Goal: Task Accomplishment & Management: Complete application form

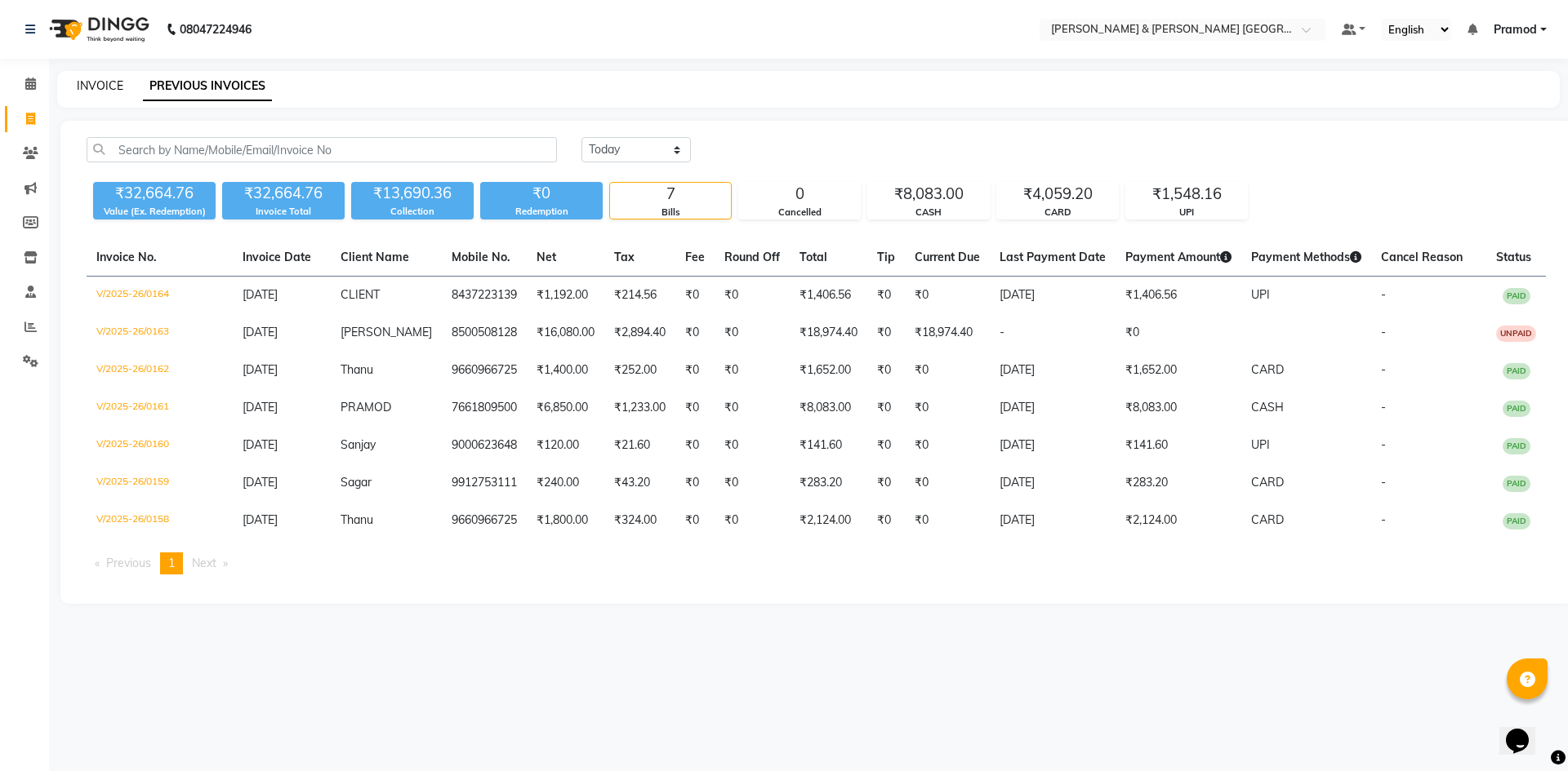
click at [79, 85] on link "INVOICE" at bounding box center [100, 86] width 46 height 15
select select "8717"
select select "service"
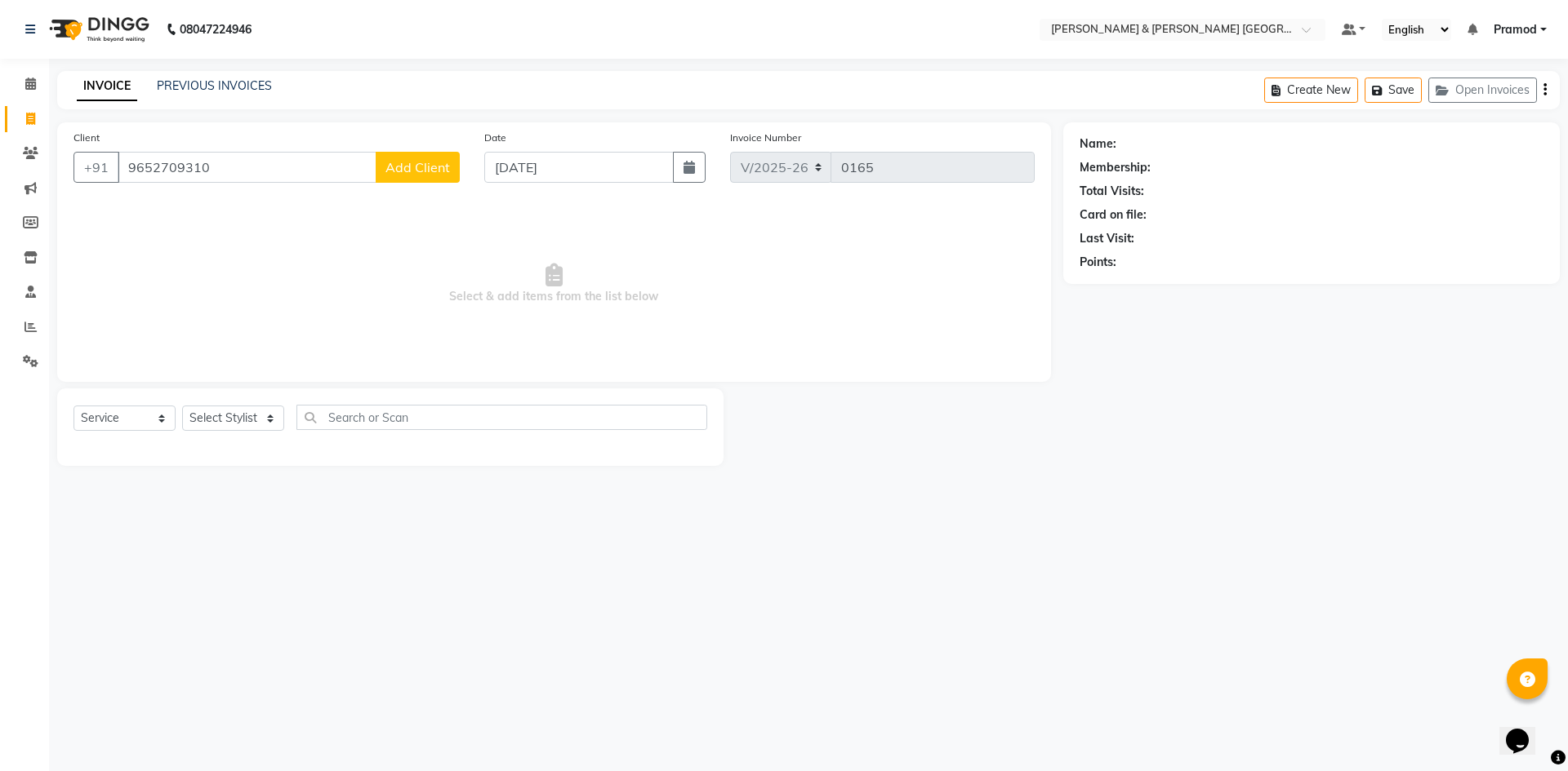
type input "9652709310"
click at [237, 426] on select "Select Stylist [PERSON_NAME] [PERSON_NAME] [PERSON_NAME] [PERSON_NAME] Shabbu […" at bounding box center [233, 418] width 102 height 25
click at [414, 169] on span "Add Client" at bounding box center [418, 168] width 65 height 17
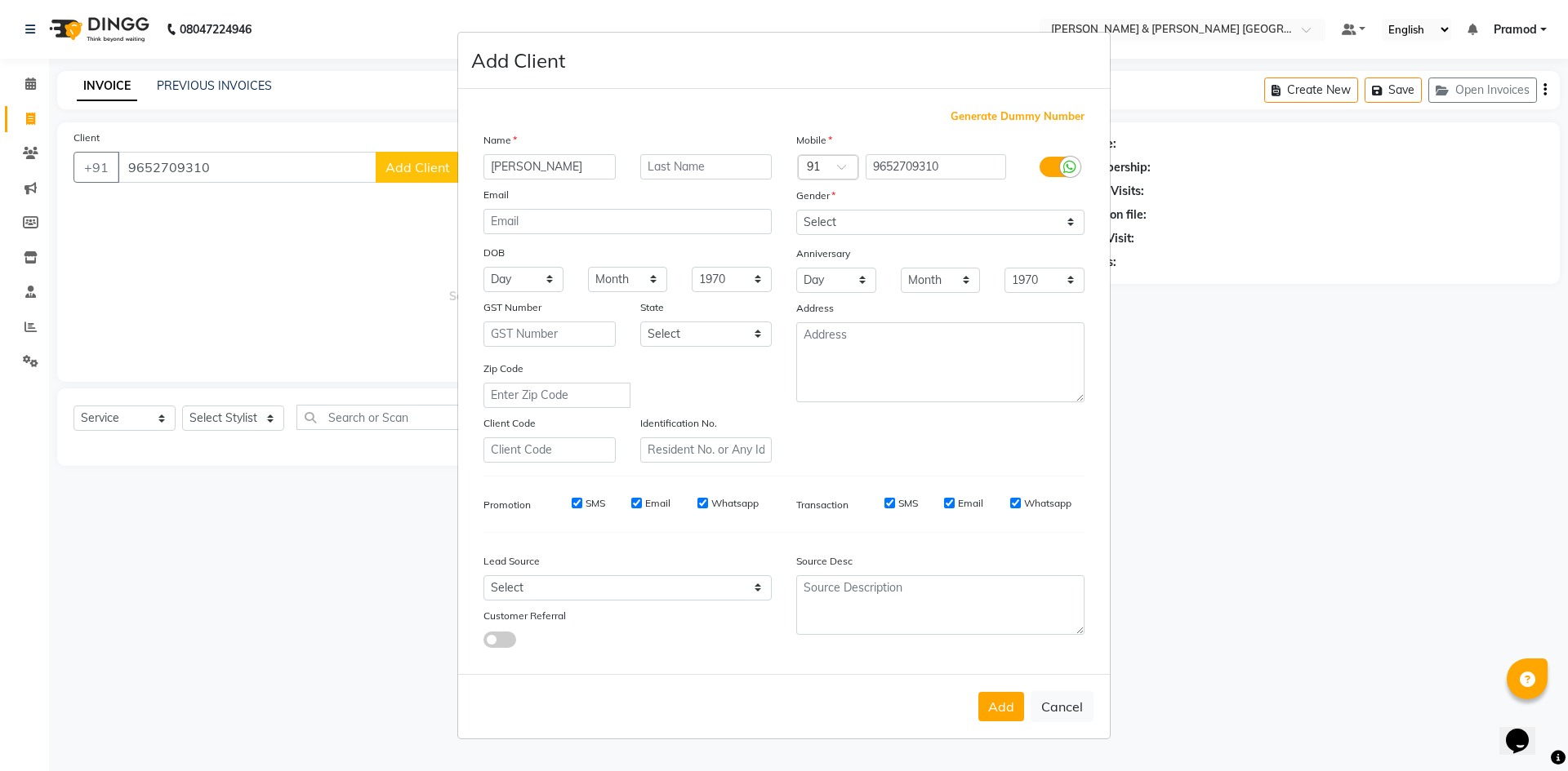
type input "[PERSON_NAME]"
click at [811, 214] on select "Select [DEMOGRAPHIC_DATA] [DEMOGRAPHIC_DATA] Other Prefer Not To Say" at bounding box center [940, 221] width 288 height 25
select select "[DEMOGRAPHIC_DATA]"
click at [797, 209] on select "Select [DEMOGRAPHIC_DATA] [DEMOGRAPHIC_DATA] Other Prefer Not To Say" at bounding box center [940, 221] width 288 height 25
click at [1000, 709] on button "Add" at bounding box center [1001, 707] width 45 height 30
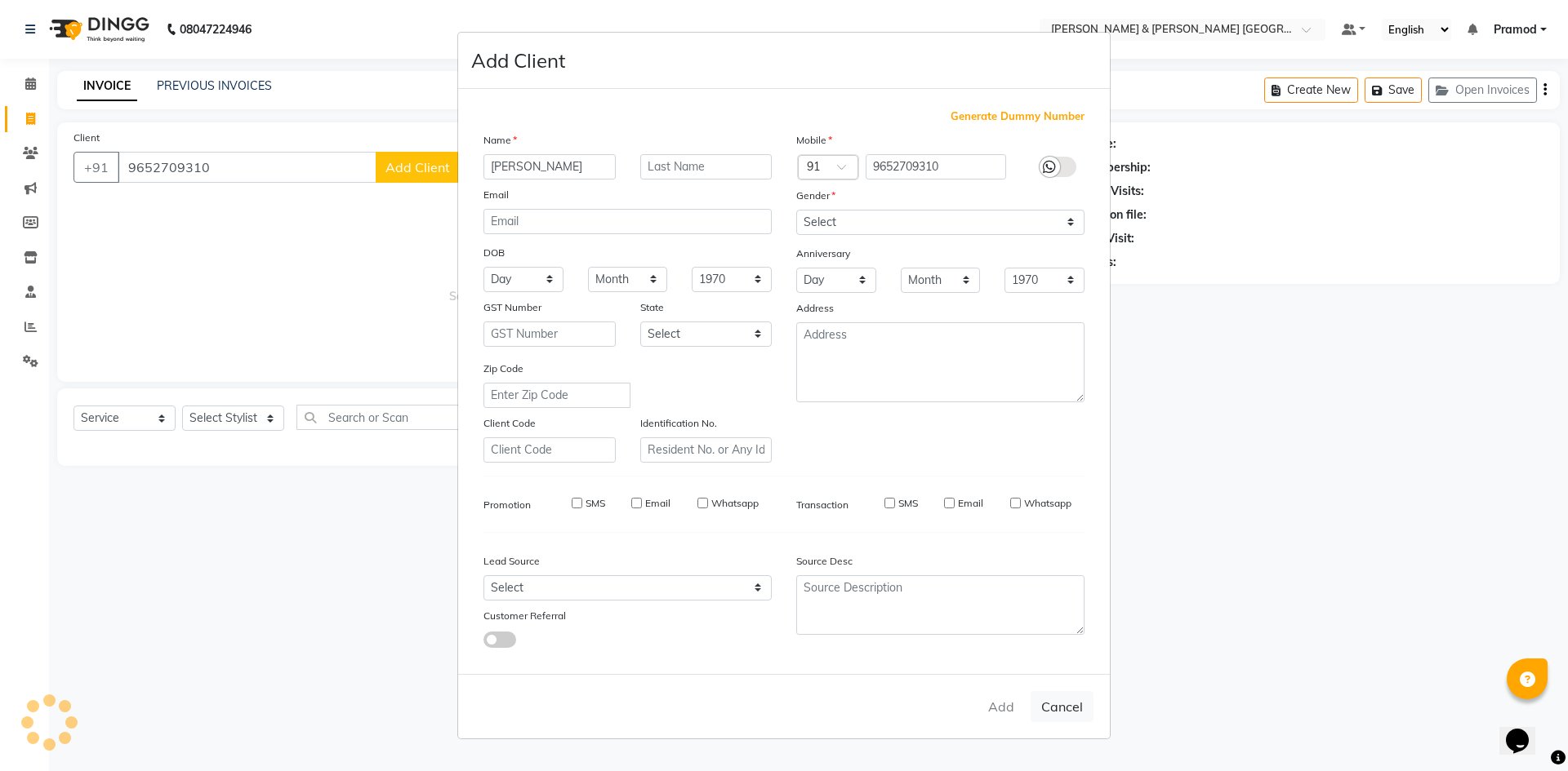
select select
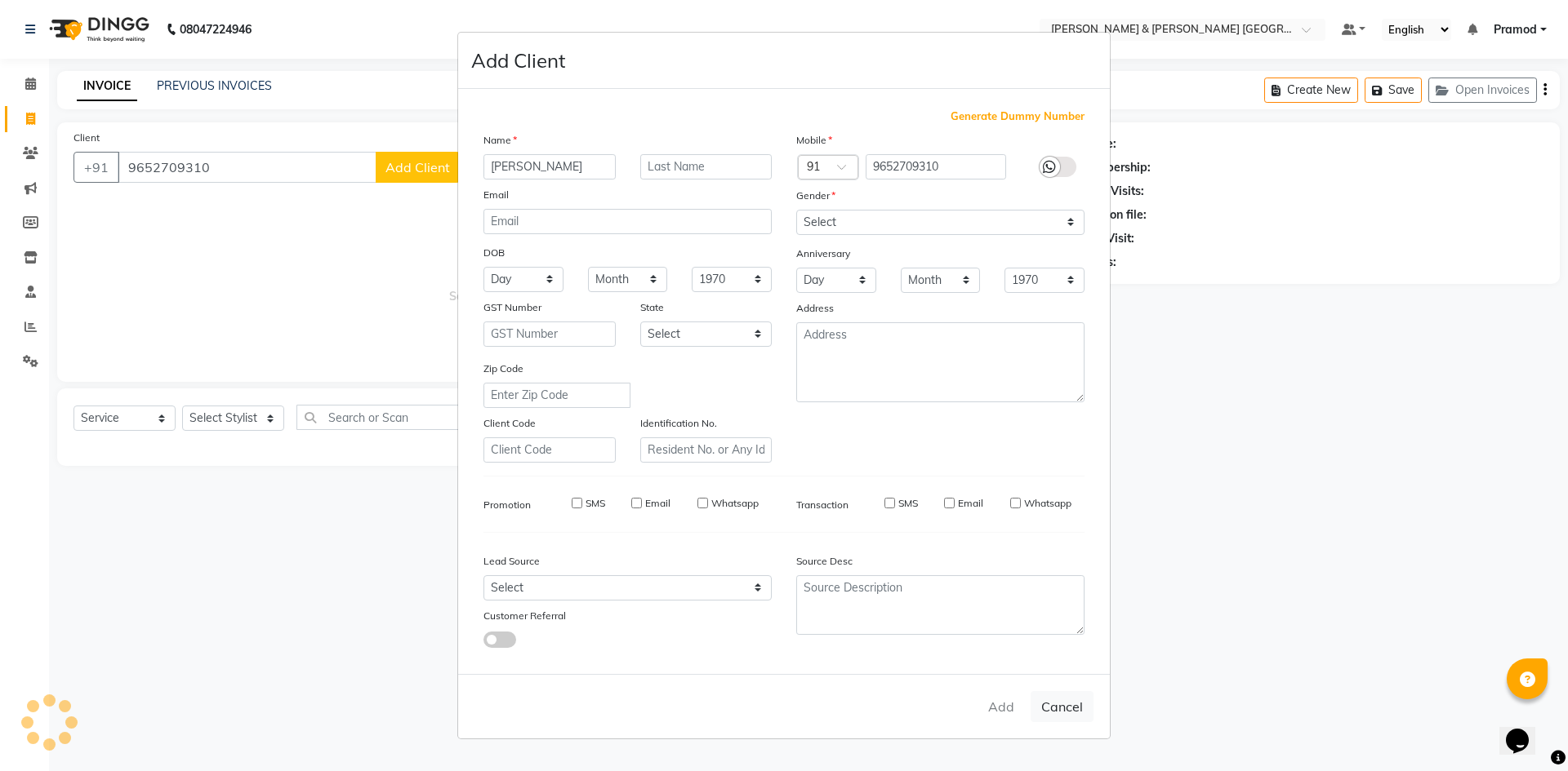
select select
checkbox input "false"
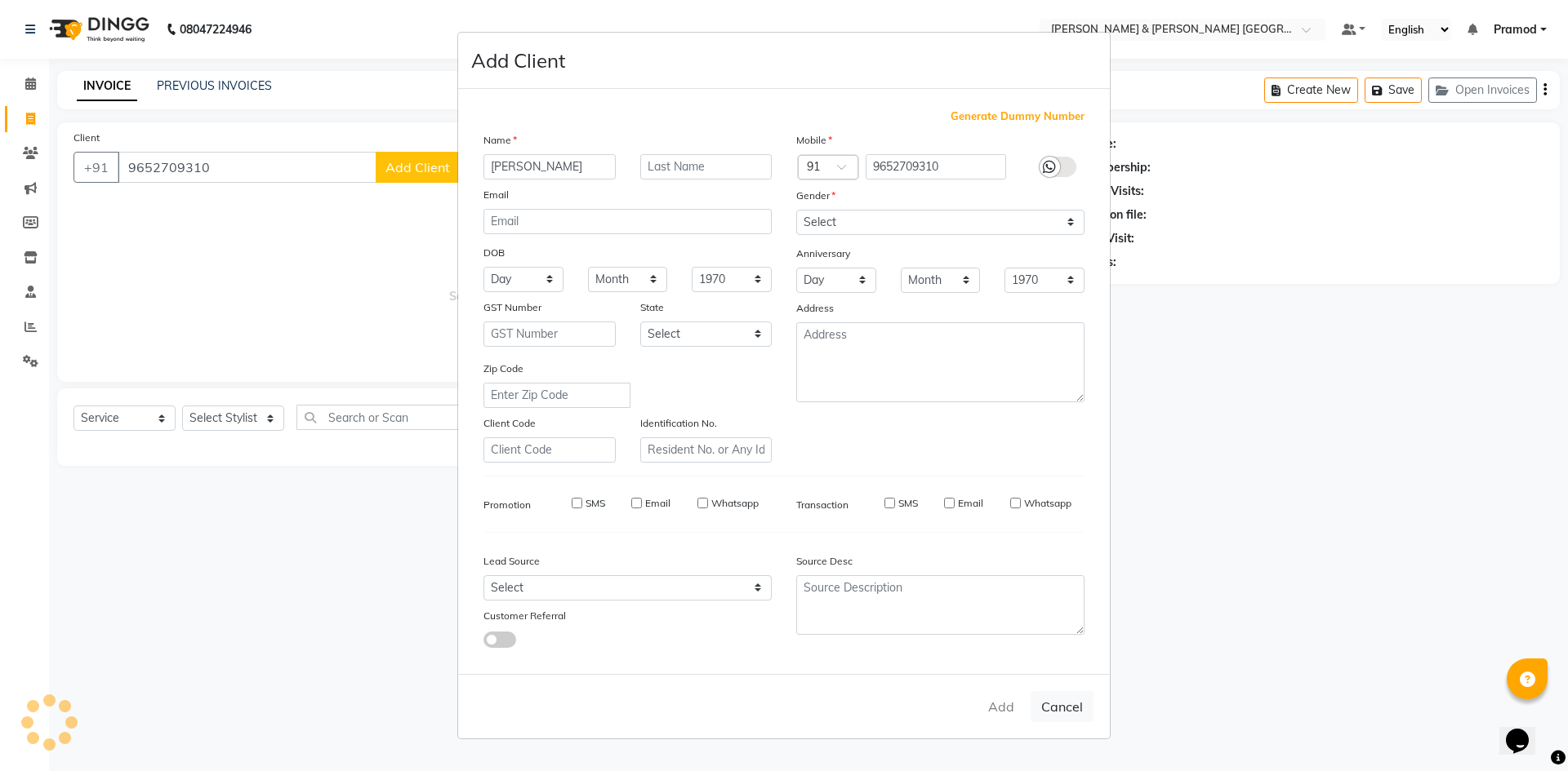
checkbox input "false"
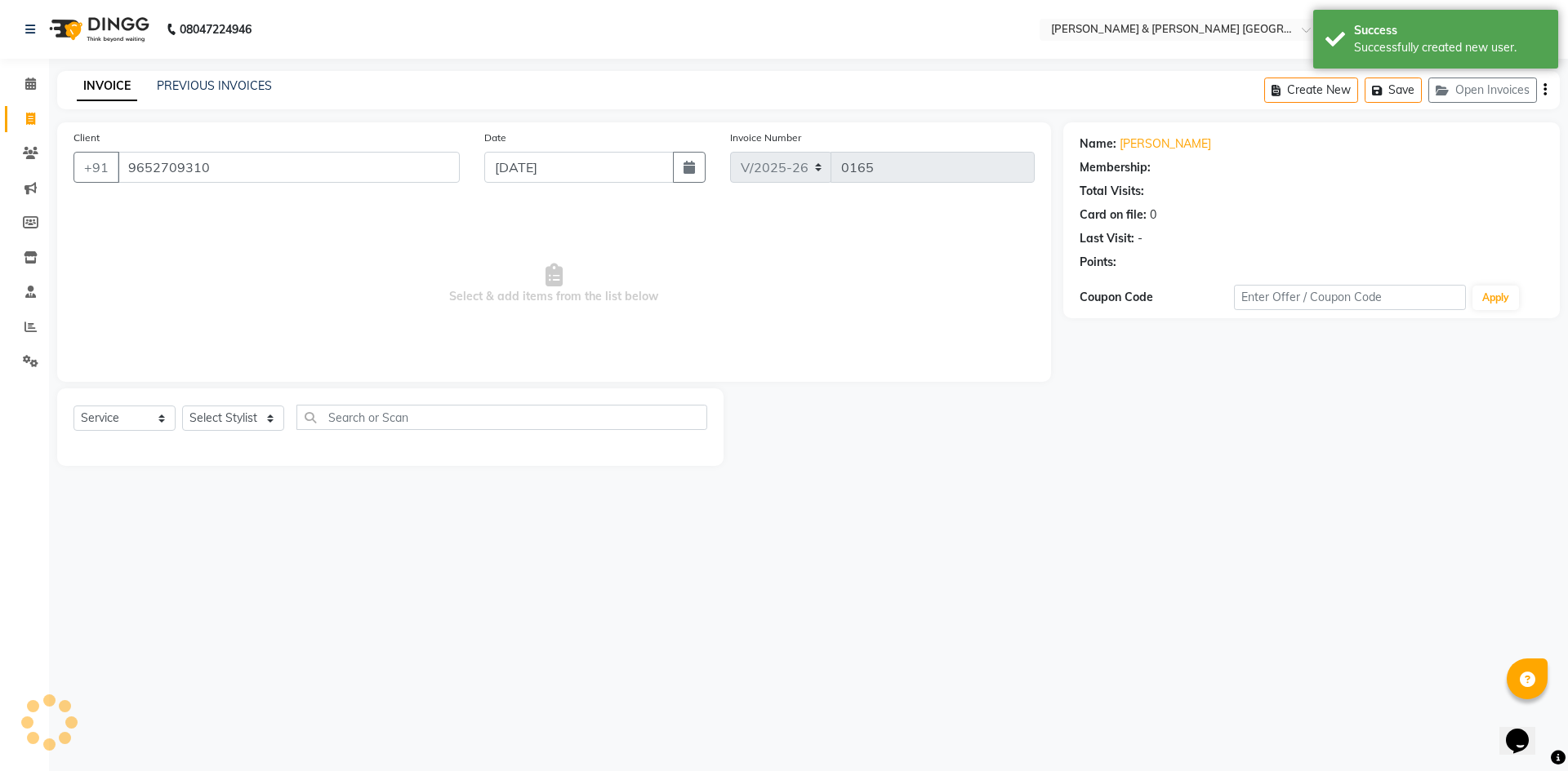
click at [258, 277] on span "Select & add items from the list below" at bounding box center [554, 284] width 962 height 163
click at [223, 412] on select "Select Stylist [PERSON_NAME] [PERSON_NAME] [PERSON_NAME] [PERSON_NAME] Shabbu […" at bounding box center [233, 418] width 102 height 25
select select "88027"
click at [182, 406] on select "Select Stylist [PERSON_NAME] [PERSON_NAME] [PERSON_NAME] [PERSON_NAME] Shabbu […" at bounding box center [233, 418] width 102 height 25
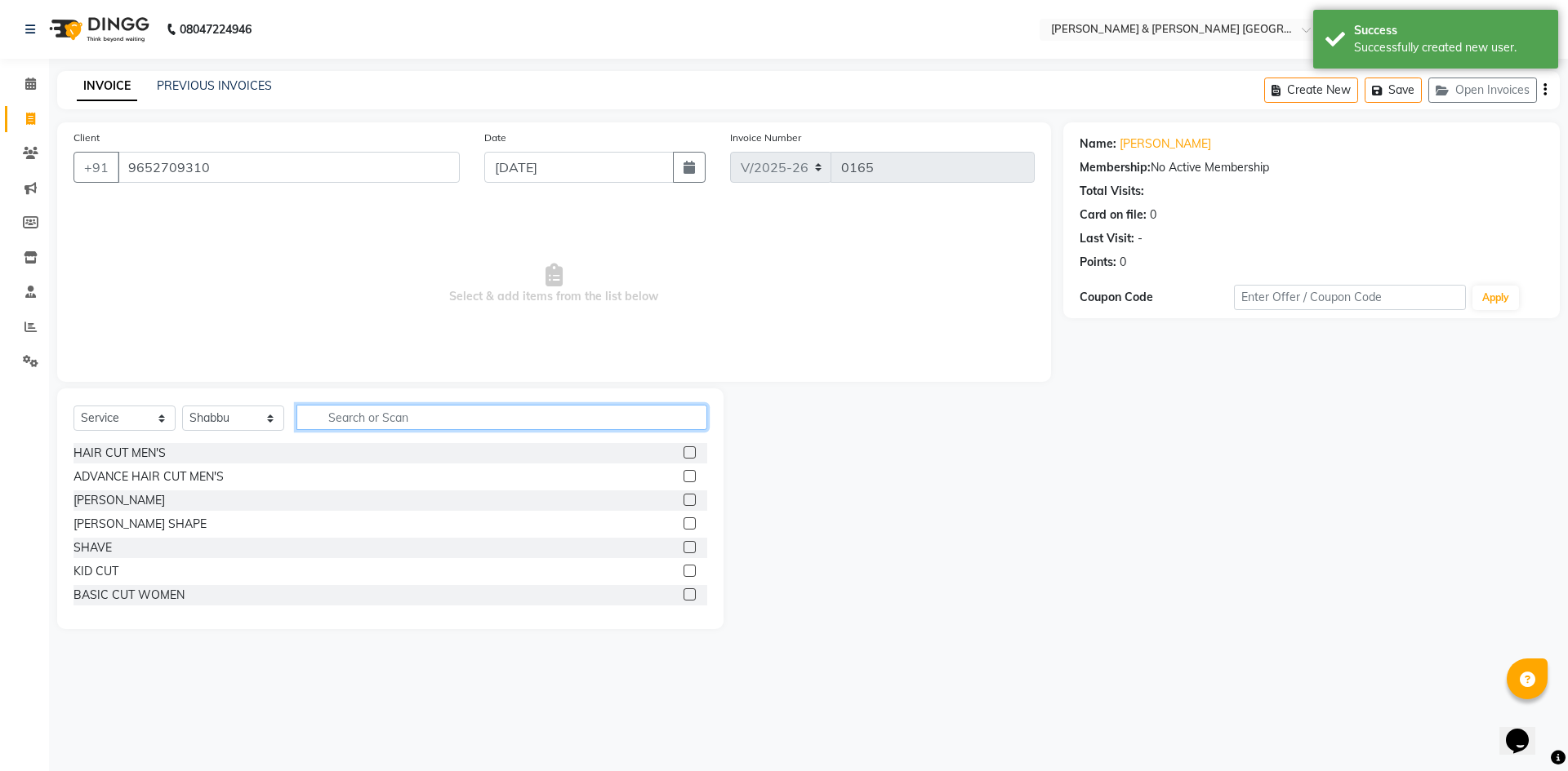
click at [375, 410] on input "text" at bounding box center [502, 417] width 411 height 25
click at [683, 458] on label at bounding box center [689, 452] width 12 height 12
click at [683, 458] on input "checkbox" at bounding box center [688, 453] width 10 height 10
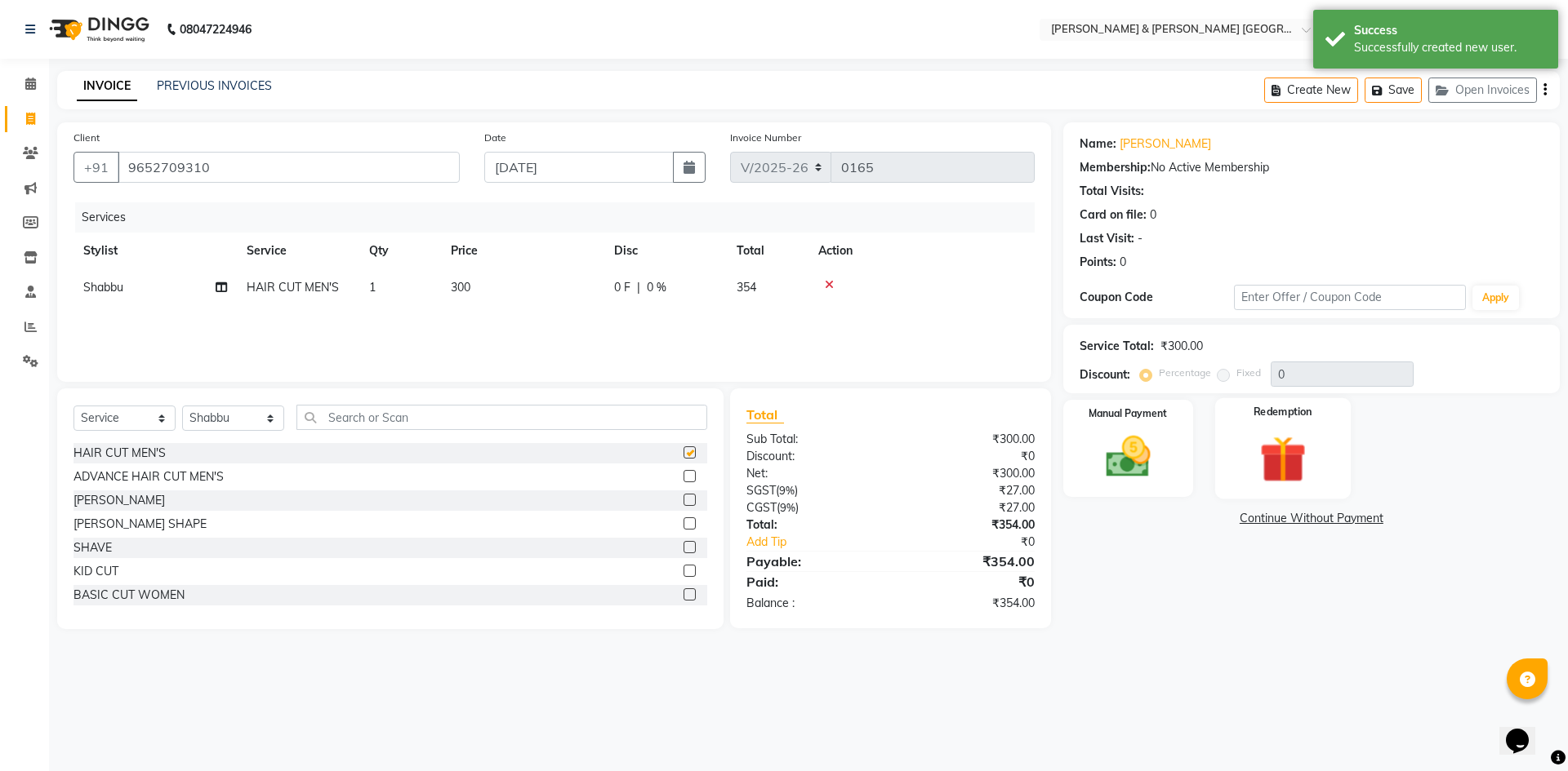
checkbox input "false"
click at [465, 288] on span "300" at bounding box center [460, 287] width 19 height 15
select select "88027"
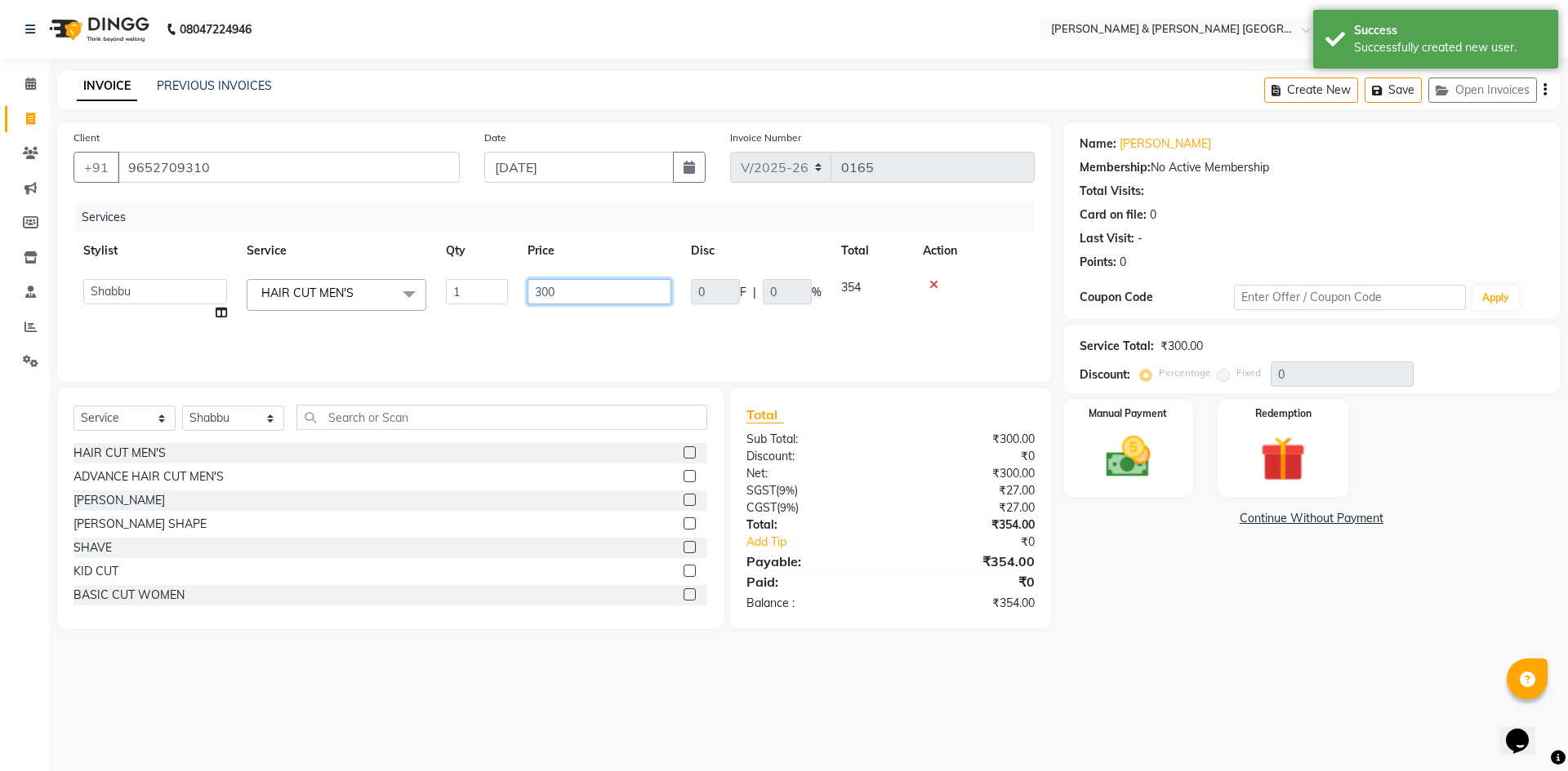
click at [568, 295] on input "300" at bounding box center [599, 291] width 144 height 25
type input "3"
type input "240"
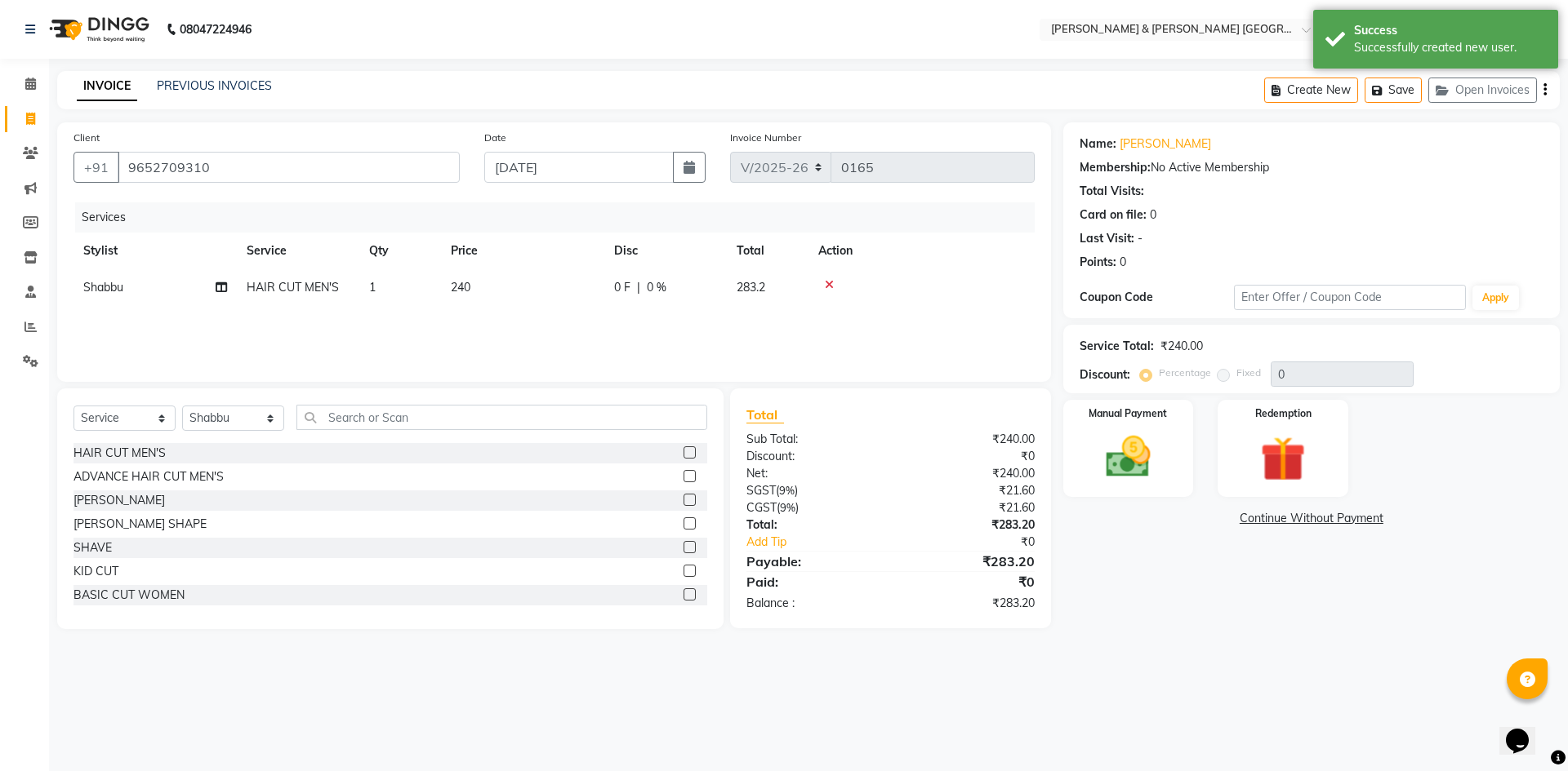
click at [1196, 648] on main "INVOICE PREVIOUS INVOICES Create New Save Open Invoices Client [PHONE_NUMBER] D…" at bounding box center [809, 362] width 1519 height 583
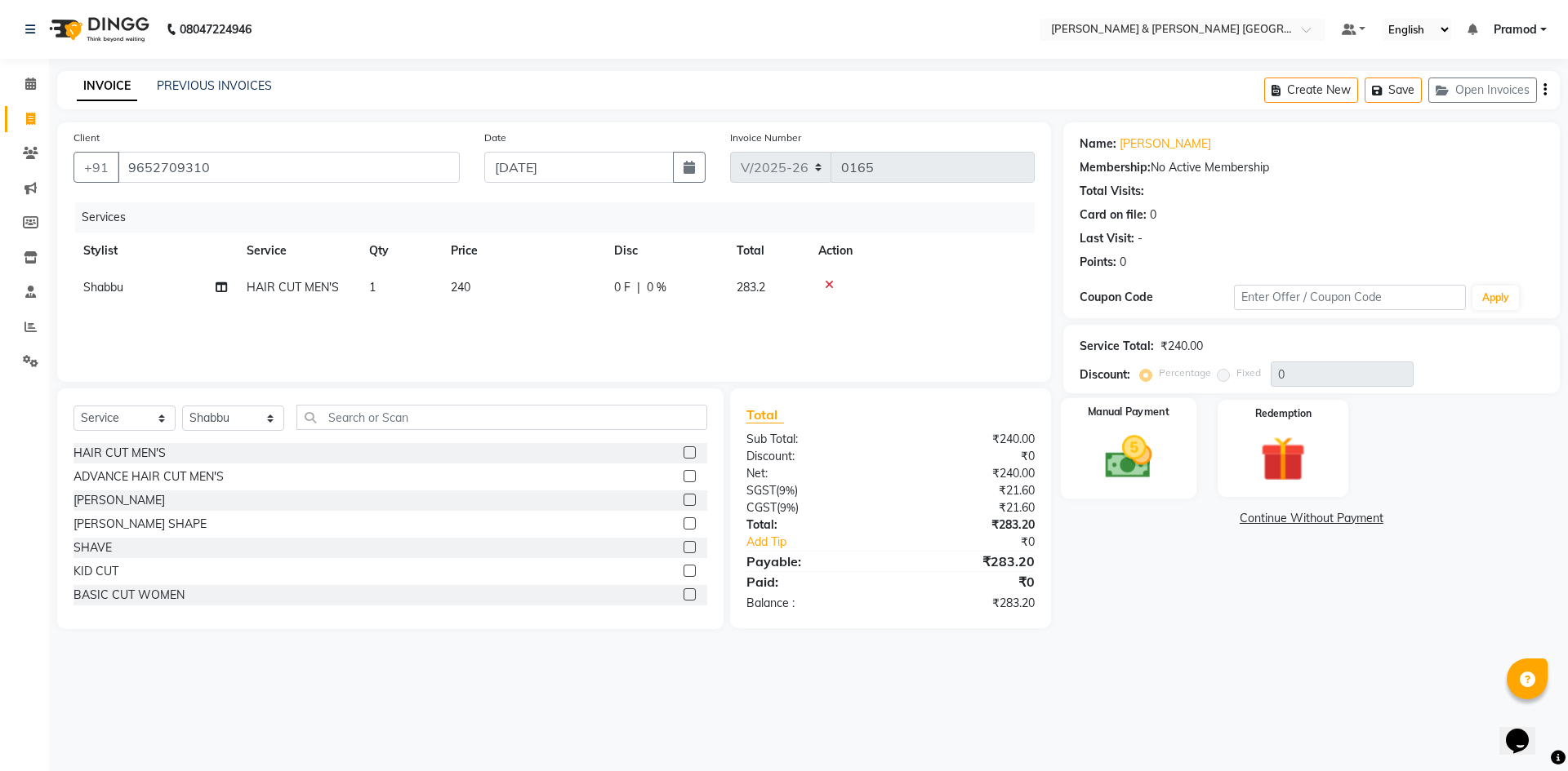
click at [1137, 475] on img at bounding box center [1128, 457] width 76 height 54
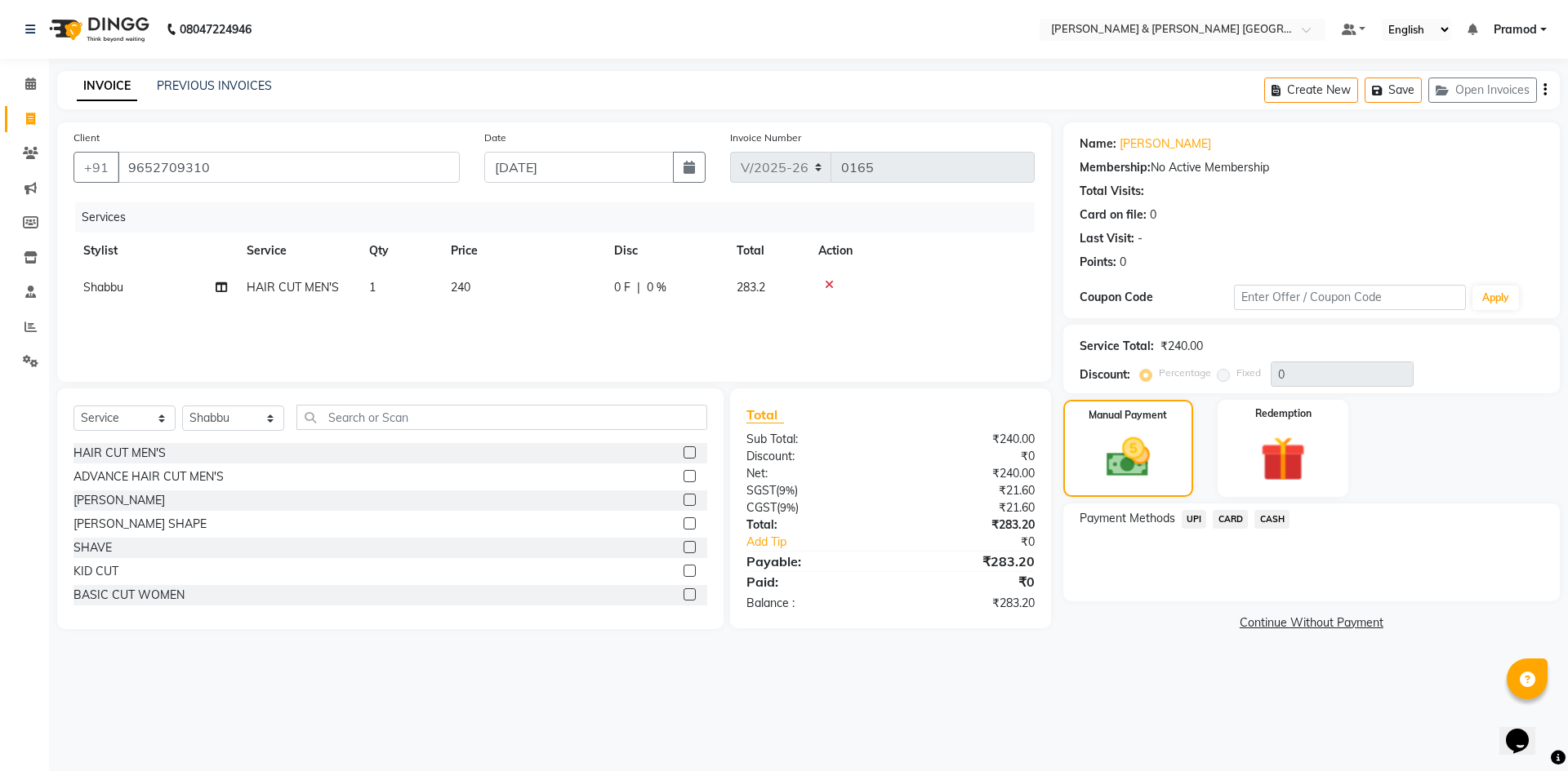
click at [1194, 517] on span "UPI" at bounding box center [1193, 519] width 25 height 19
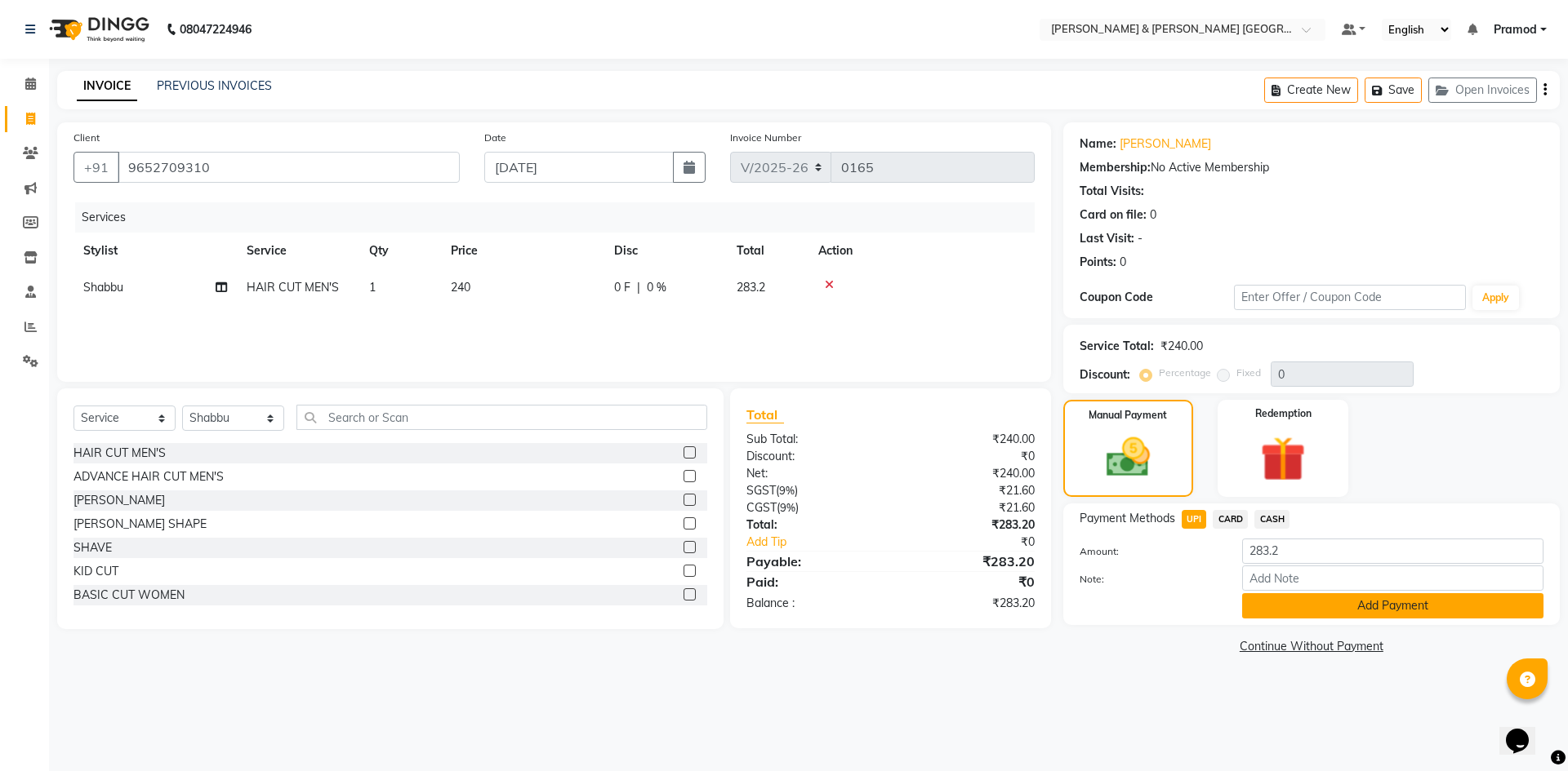
click at [1270, 604] on button "Add Payment" at bounding box center [1393, 605] width 301 height 25
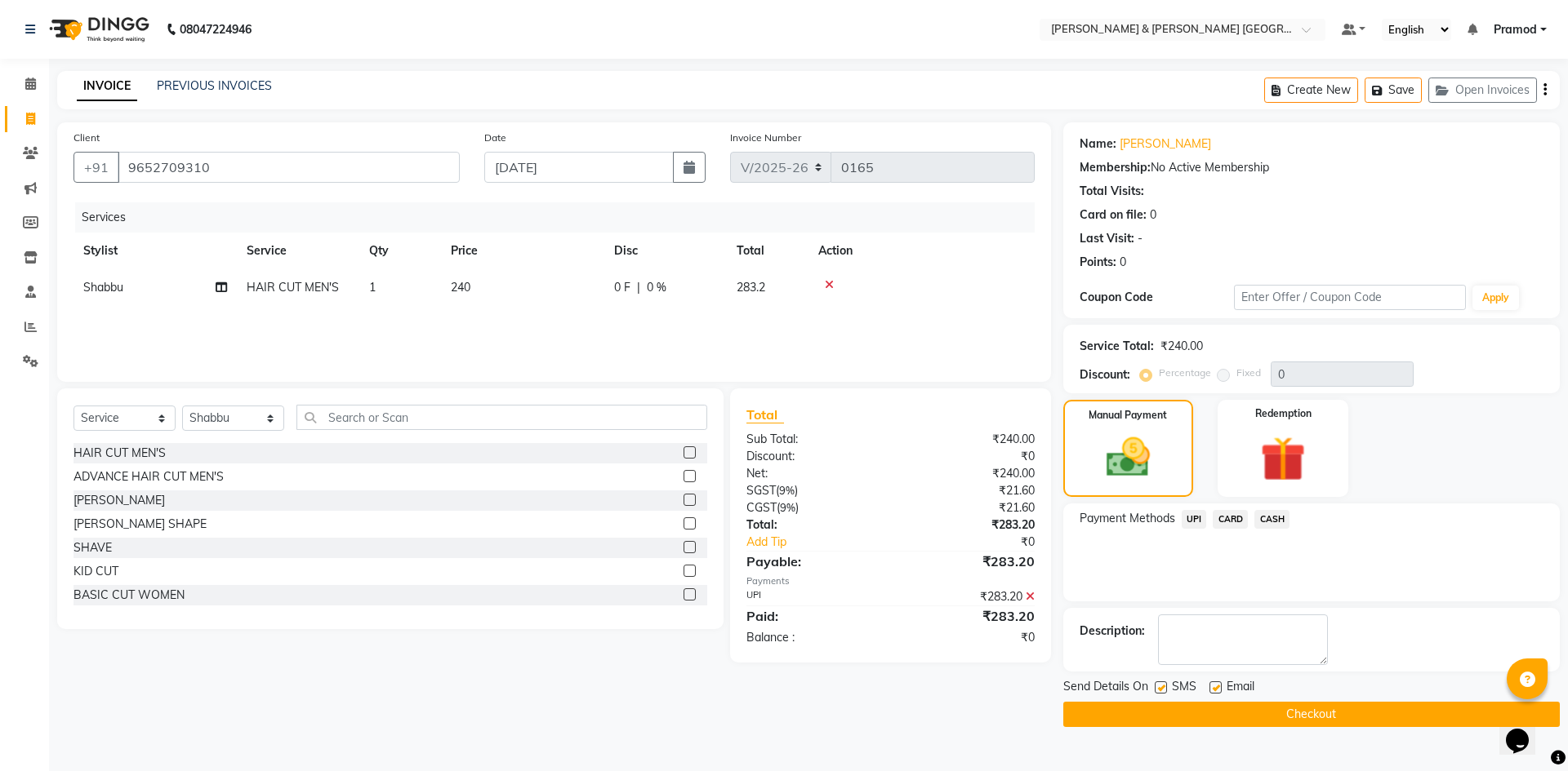
click at [1256, 718] on button "Checkout" at bounding box center [1311, 714] width 496 height 25
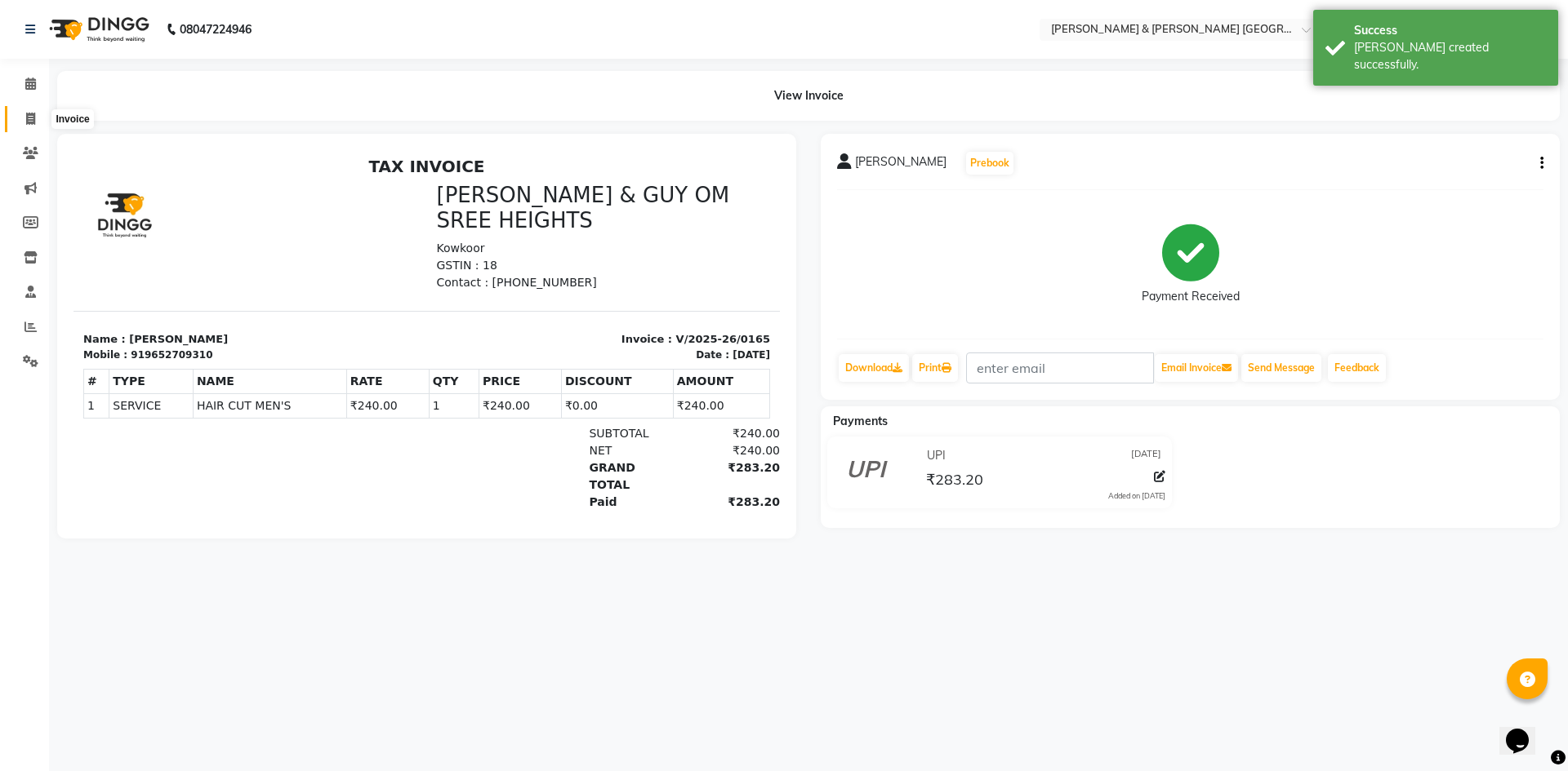
click at [37, 117] on span at bounding box center [31, 120] width 29 height 19
select select "8717"
select select "service"
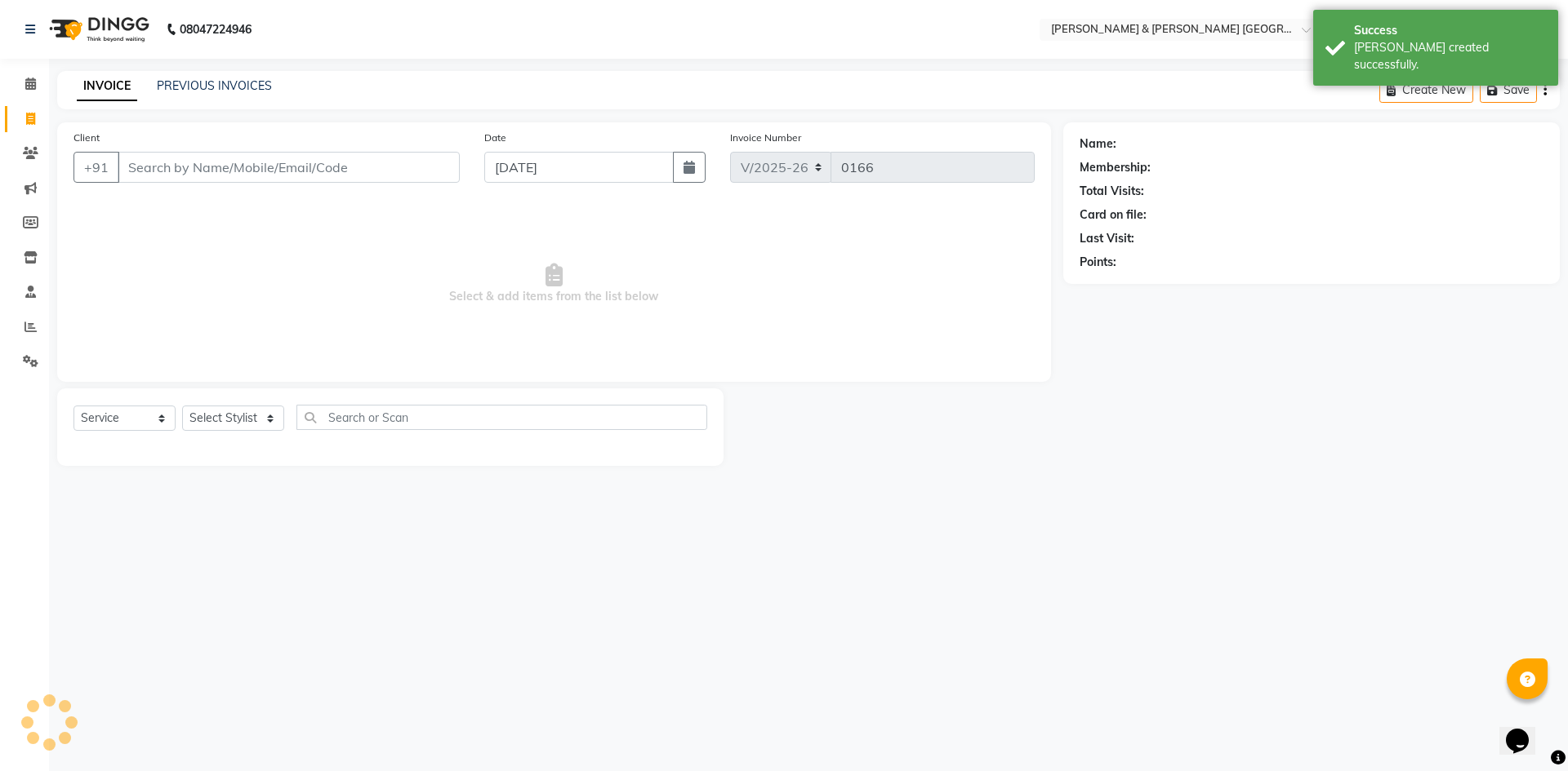
drag, startPoint x: 223, startPoint y: 65, endPoint x: 229, endPoint y: 83, distance: 19.0
click at [223, 65] on div "08047224946 Select Location × [PERSON_NAME] & Guy Om [GEOGRAPHIC_DATA], Kowkoor…" at bounding box center [784, 386] width 1568 height 771
click at [240, 85] on link "PREVIOUS INVOICES" at bounding box center [214, 86] width 115 height 15
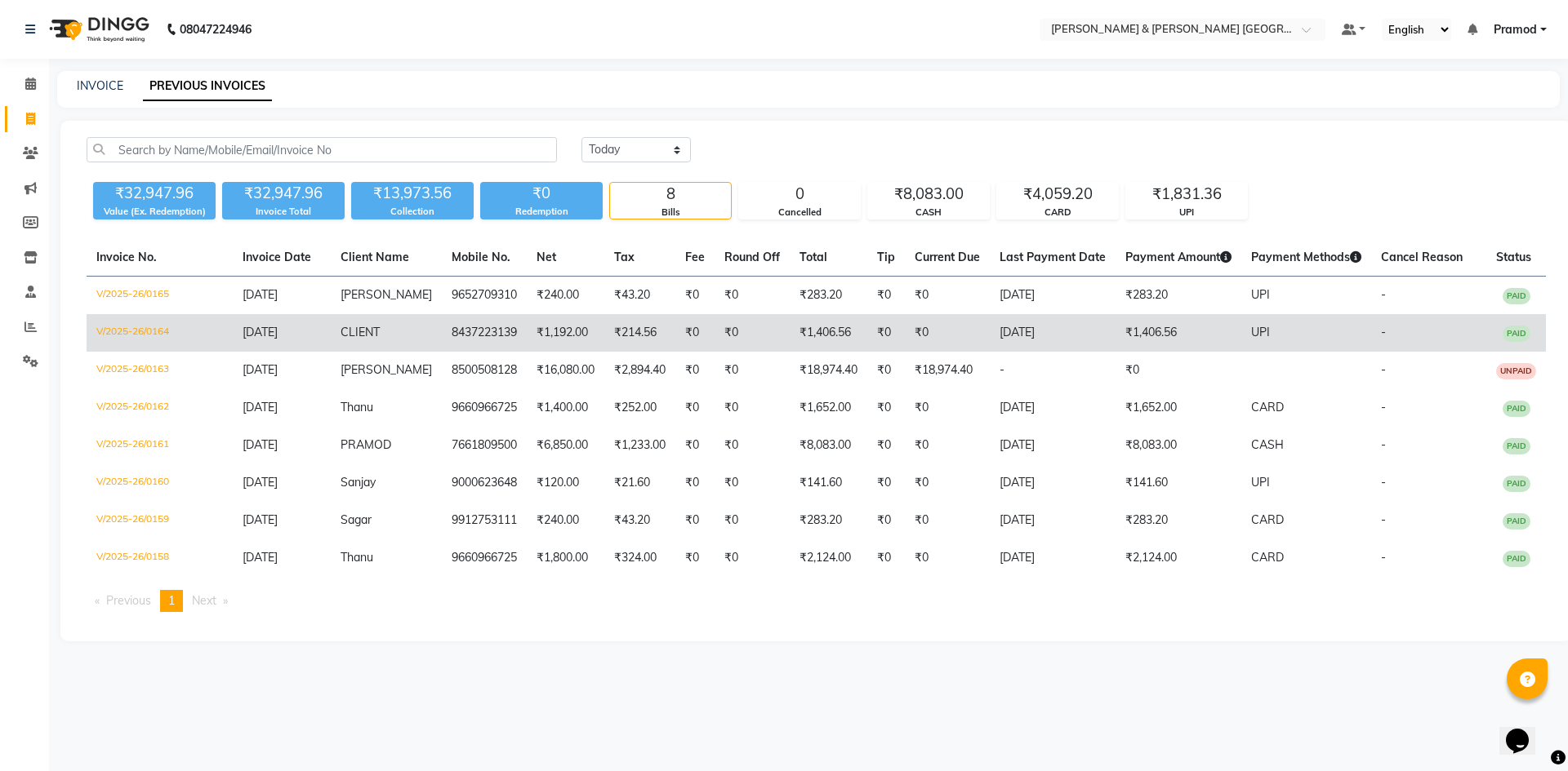
drag, startPoint x: 1375, startPoint y: 277, endPoint x: 1347, endPoint y: 335, distance: 64.4
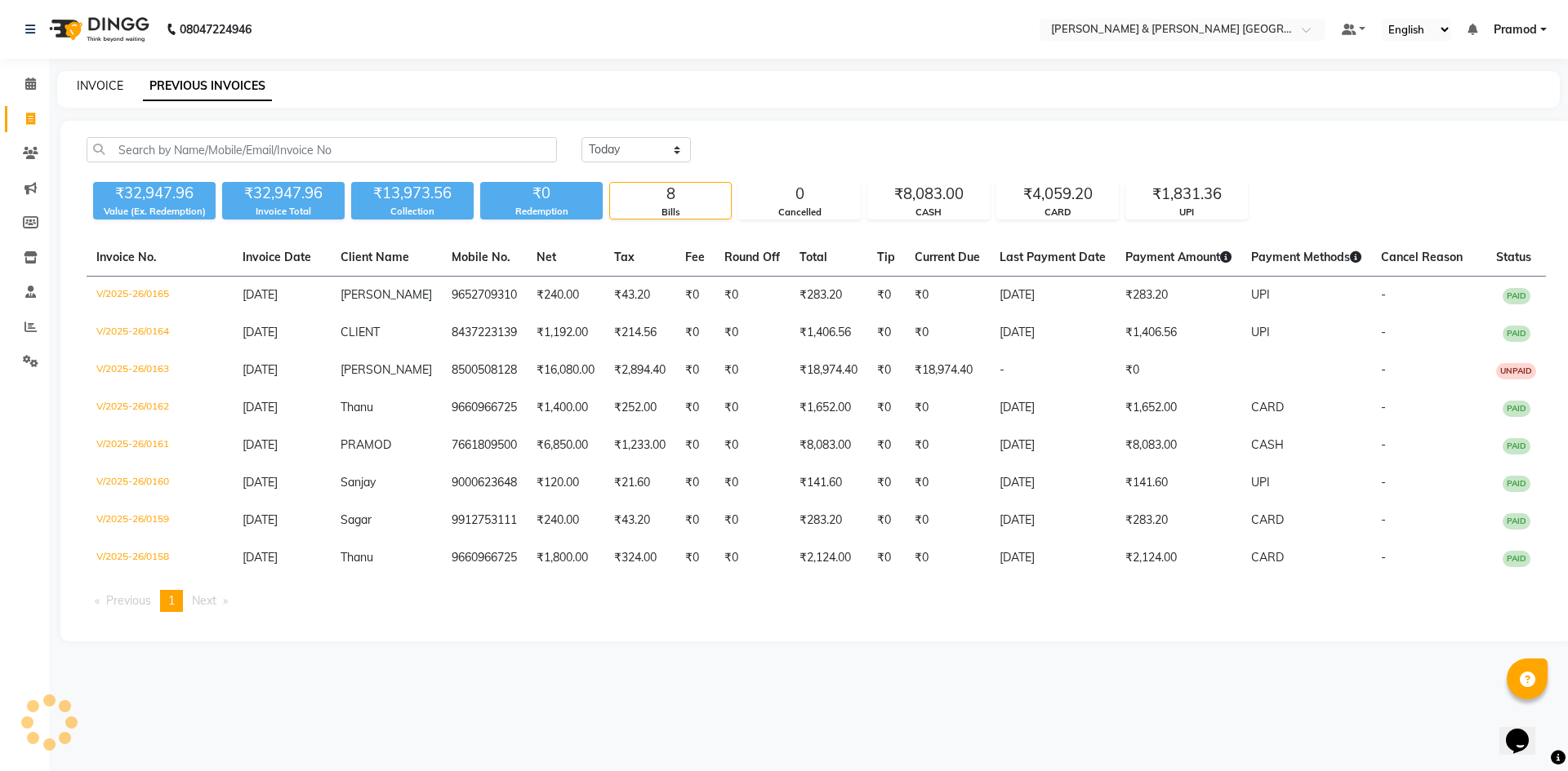
click at [96, 89] on link "INVOICE" at bounding box center [100, 86] width 46 height 15
select select "service"
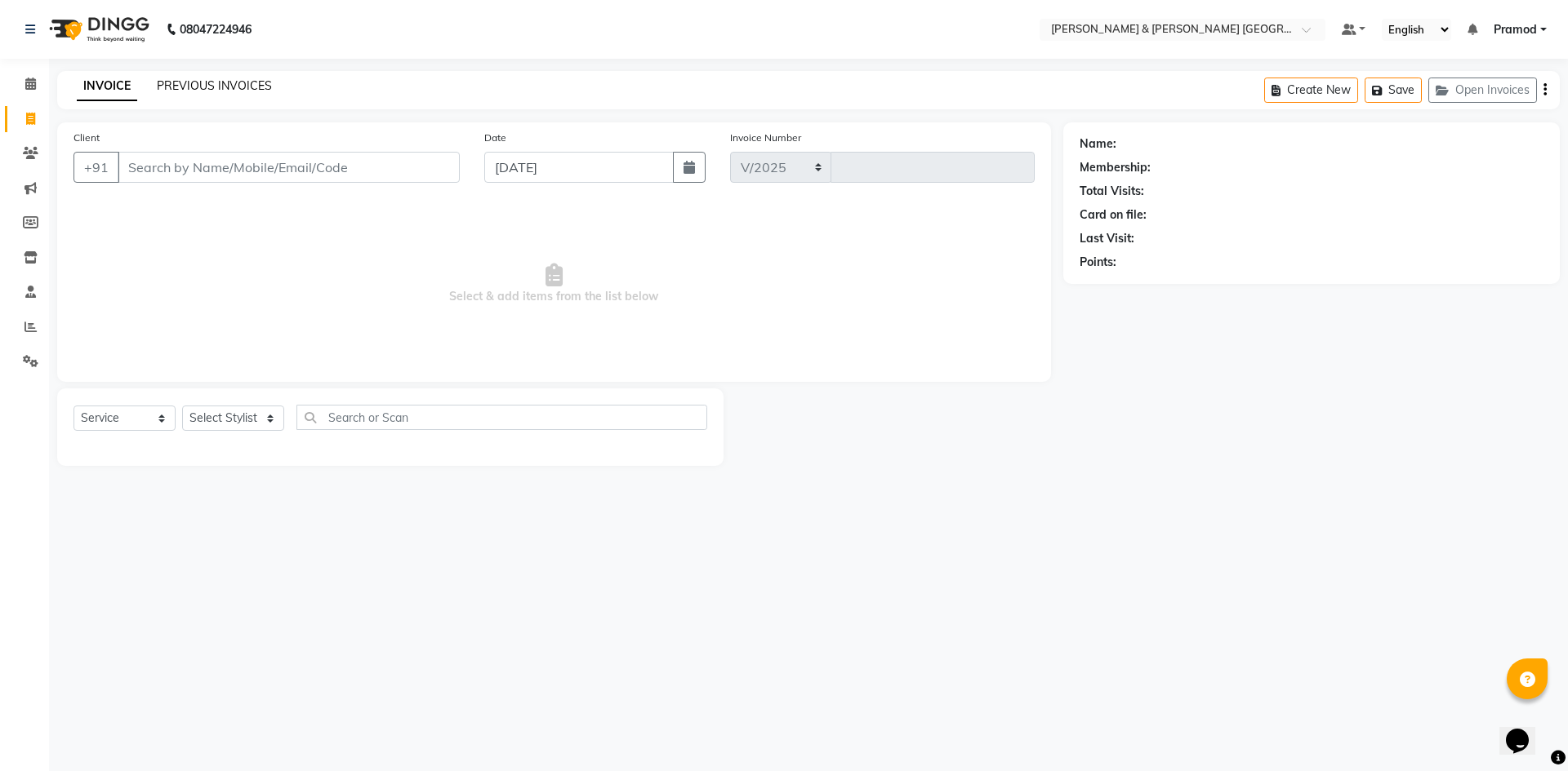
select select "8717"
type input "0166"
click at [218, 82] on link "PREVIOUS INVOICES" at bounding box center [214, 86] width 115 height 15
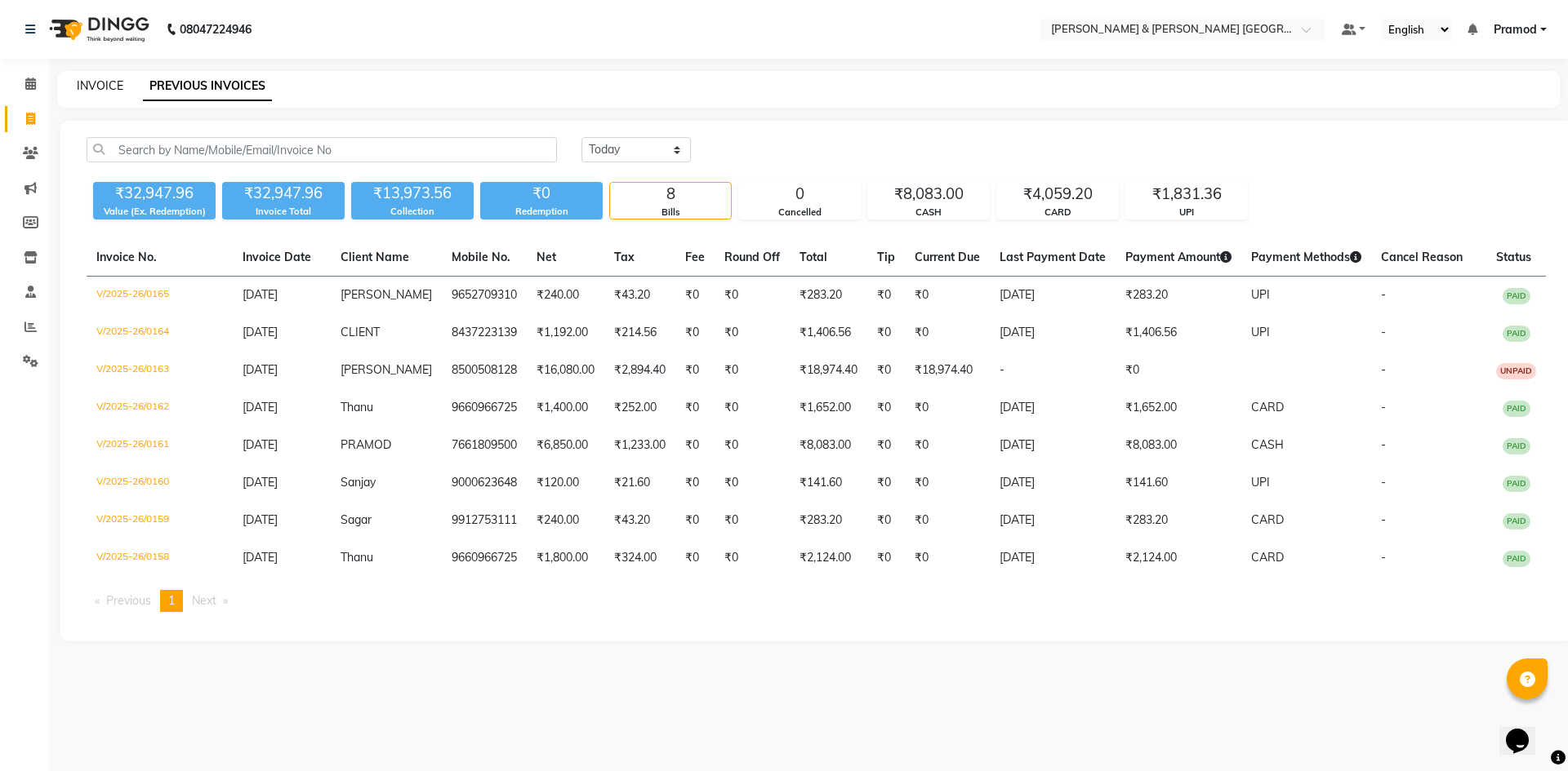
click at [110, 79] on link "INVOICE" at bounding box center [100, 86] width 46 height 15
select select "8717"
select select "service"
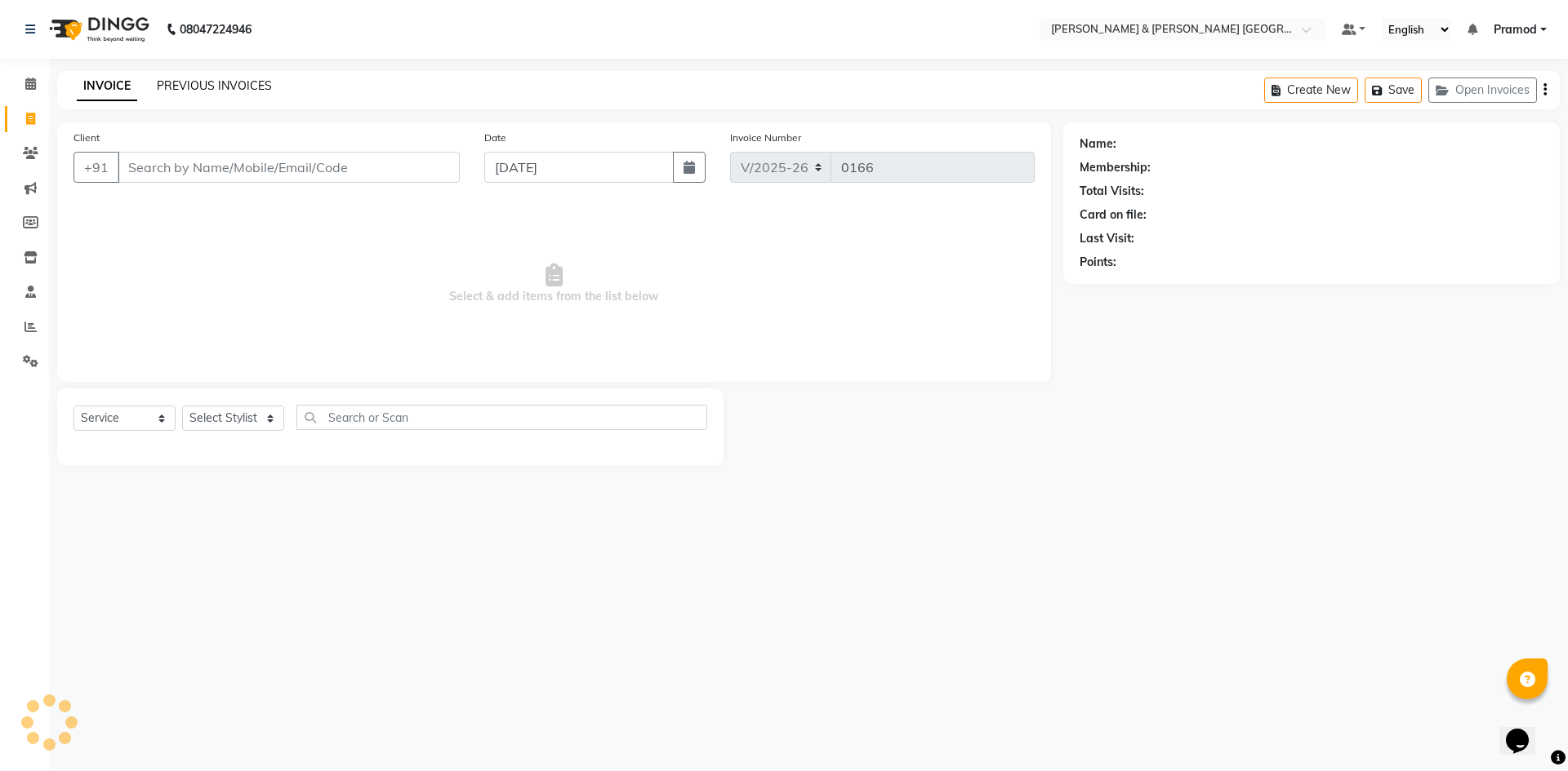
click at [159, 80] on link "PREVIOUS INVOICES" at bounding box center [214, 86] width 115 height 15
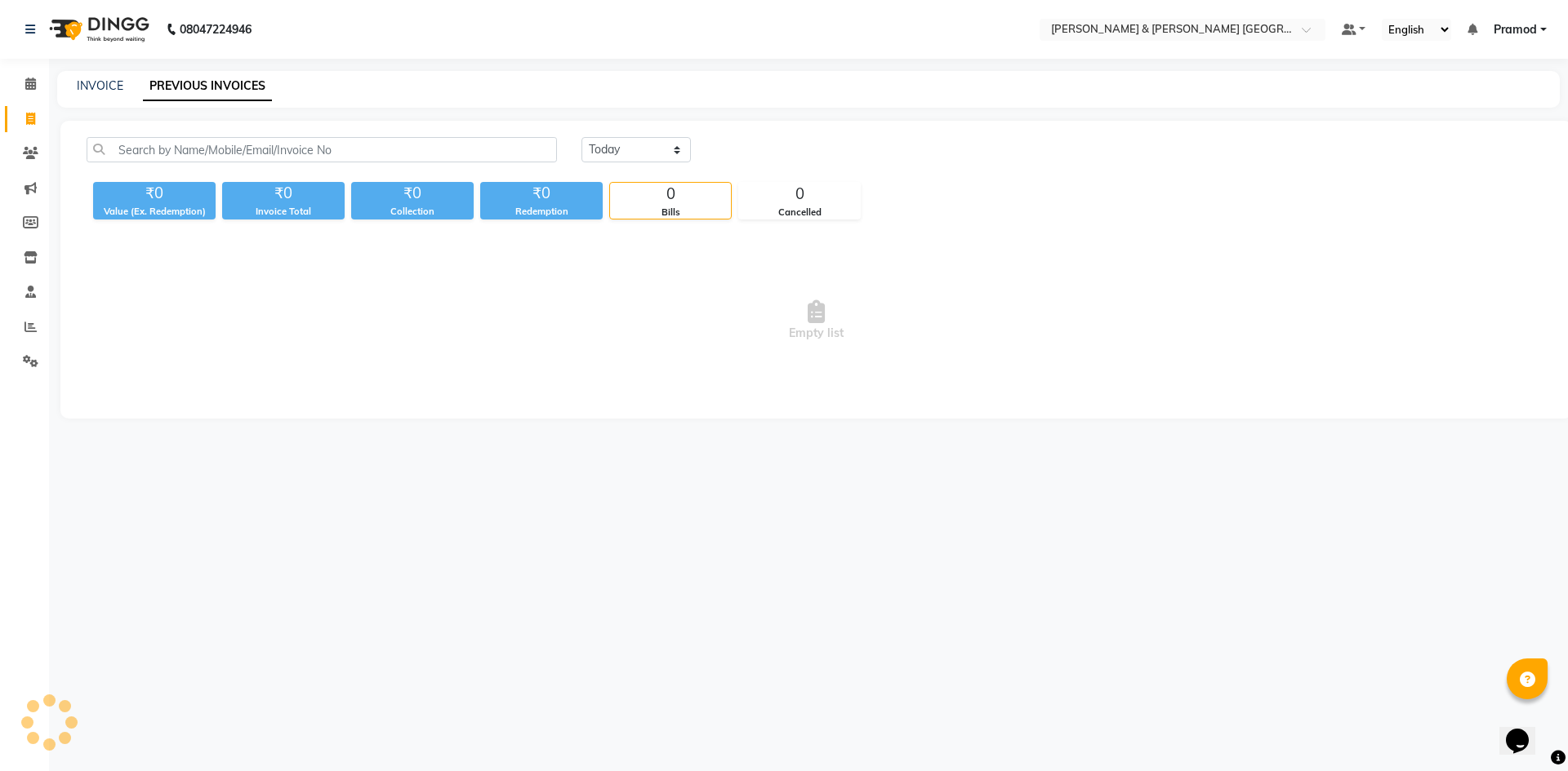
click at [124, 88] on div "INVOICE PREVIOUS INVOICES" at bounding box center [798, 86] width 1483 height 17
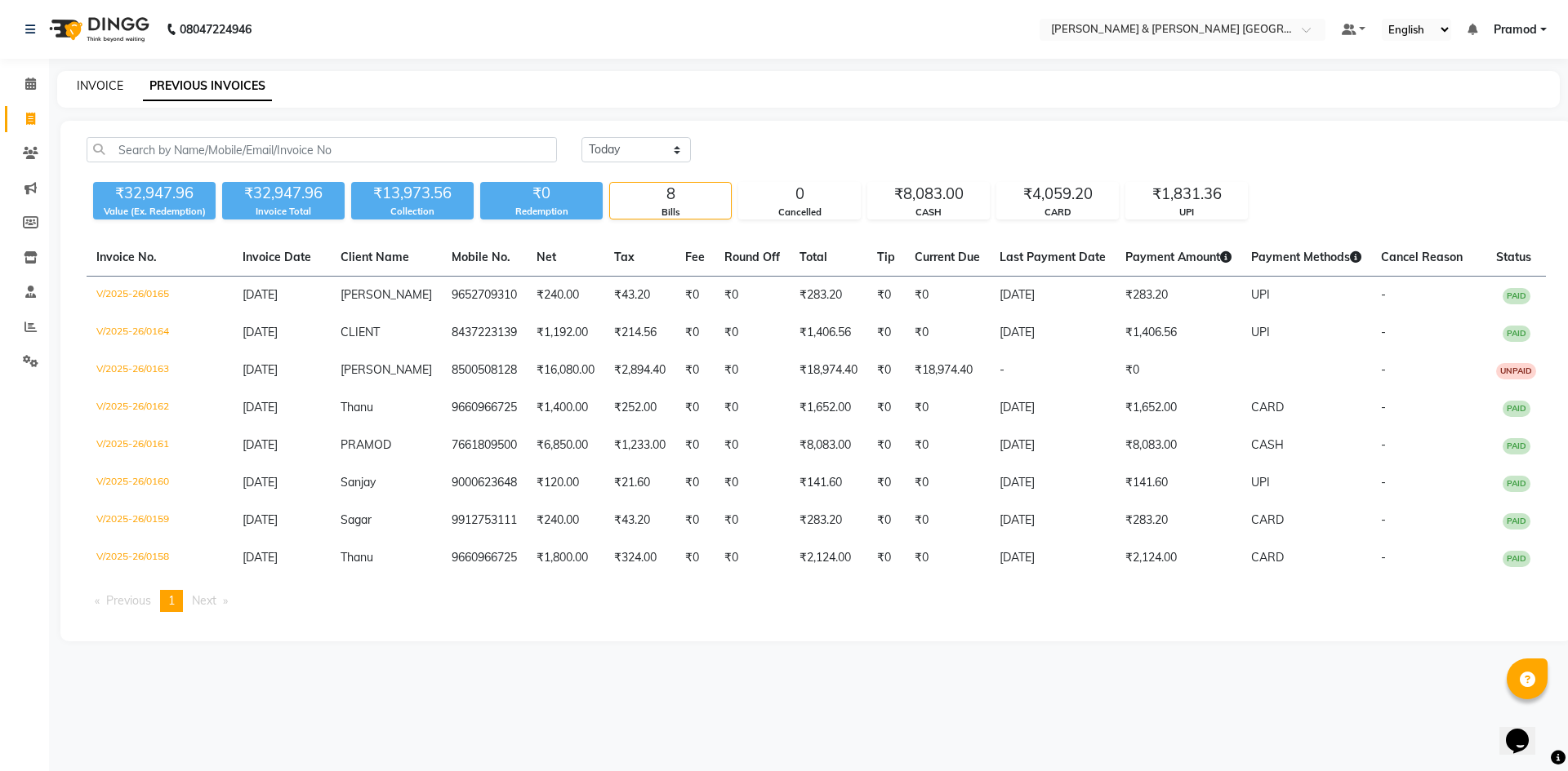
click at [87, 80] on link "INVOICE" at bounding box center [100, 86] width 46 height 15
select select "8717"
select select "service"
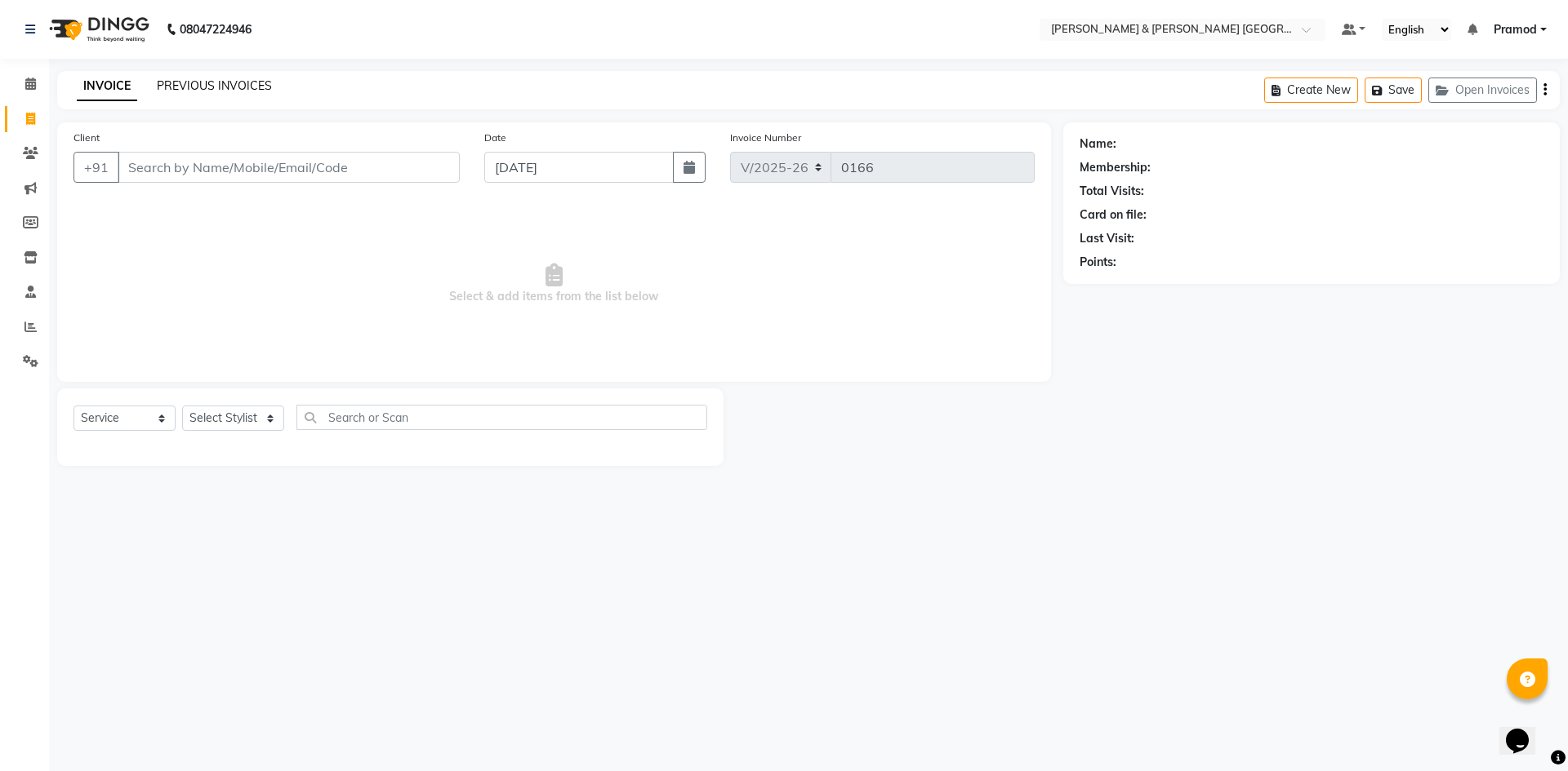
click at [195, 89] on link "PREVIOUS INVOICES" at bounding box center [214, 86] width 115 height 15
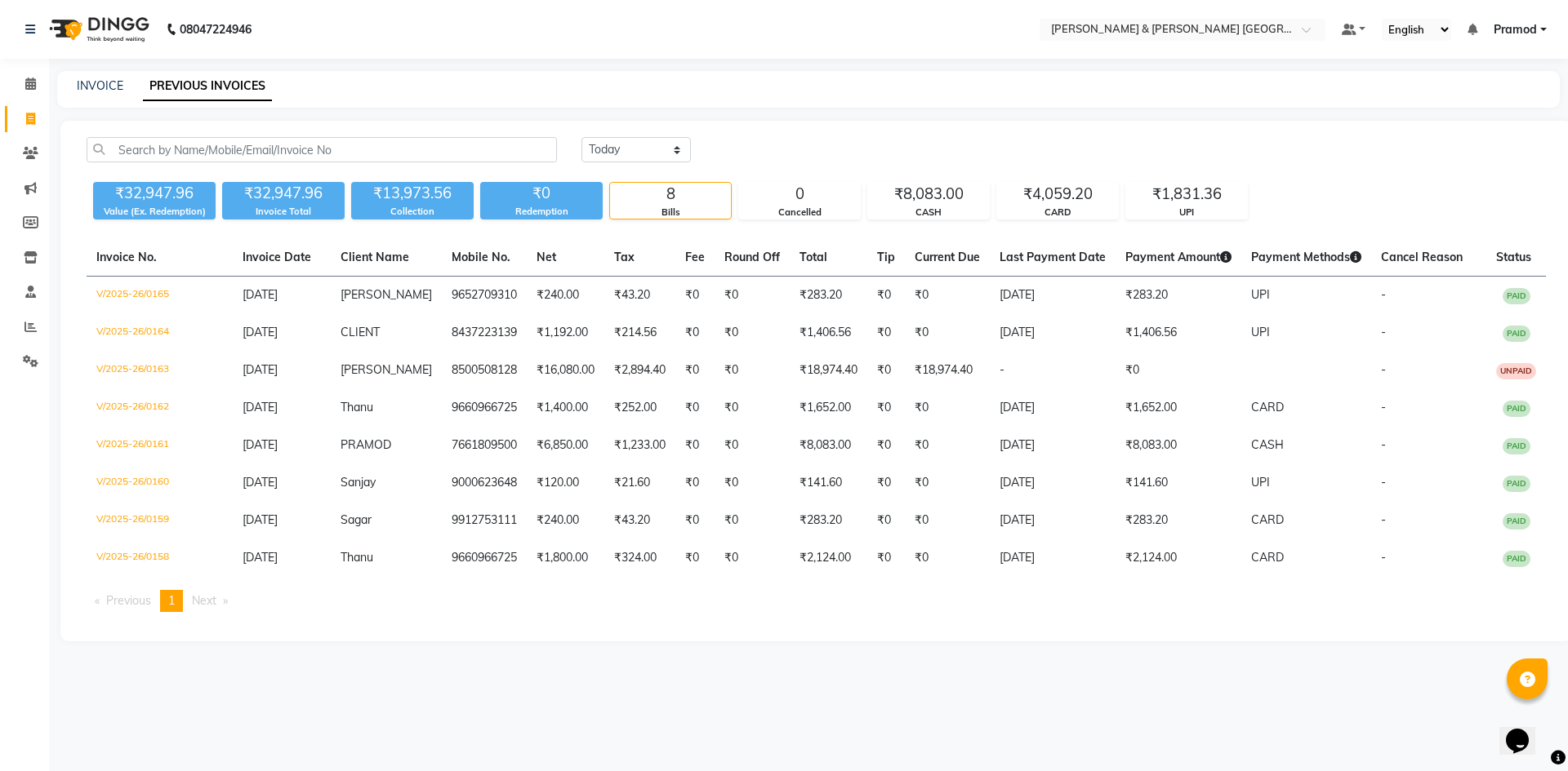
click at [93, 78] on div "INVOICE" at bounding box center [100, 86] width 46 height 17
click at [113, 87] on link "INVOICE" at bounding box center [100, 86] width 46 height 15
select select "service"
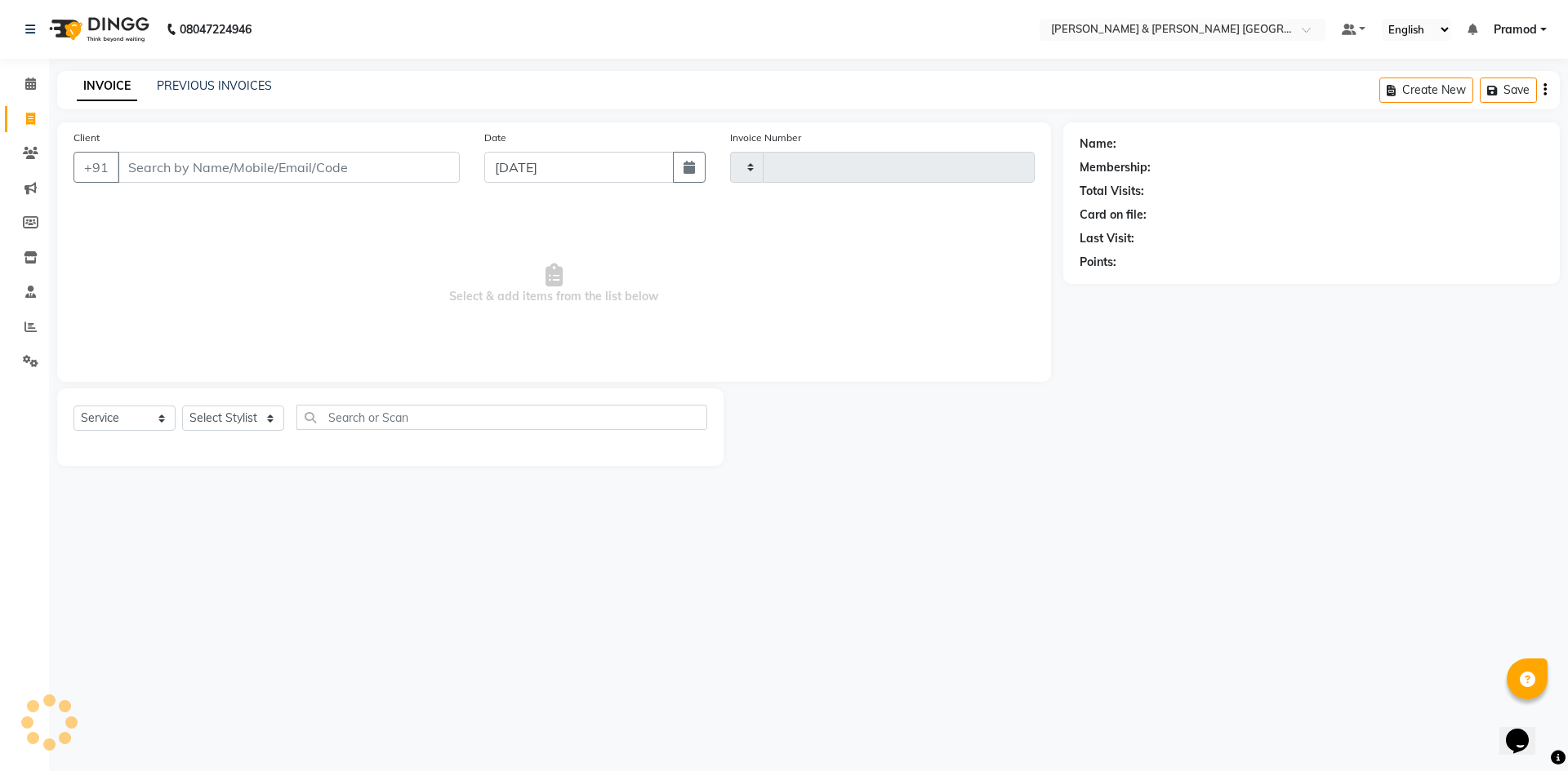
type input "0166"
select select "8717"
click at [216, 85] on link "PREVIOUS INVOICES" at bounding box center [214, 86] width 115 height 15
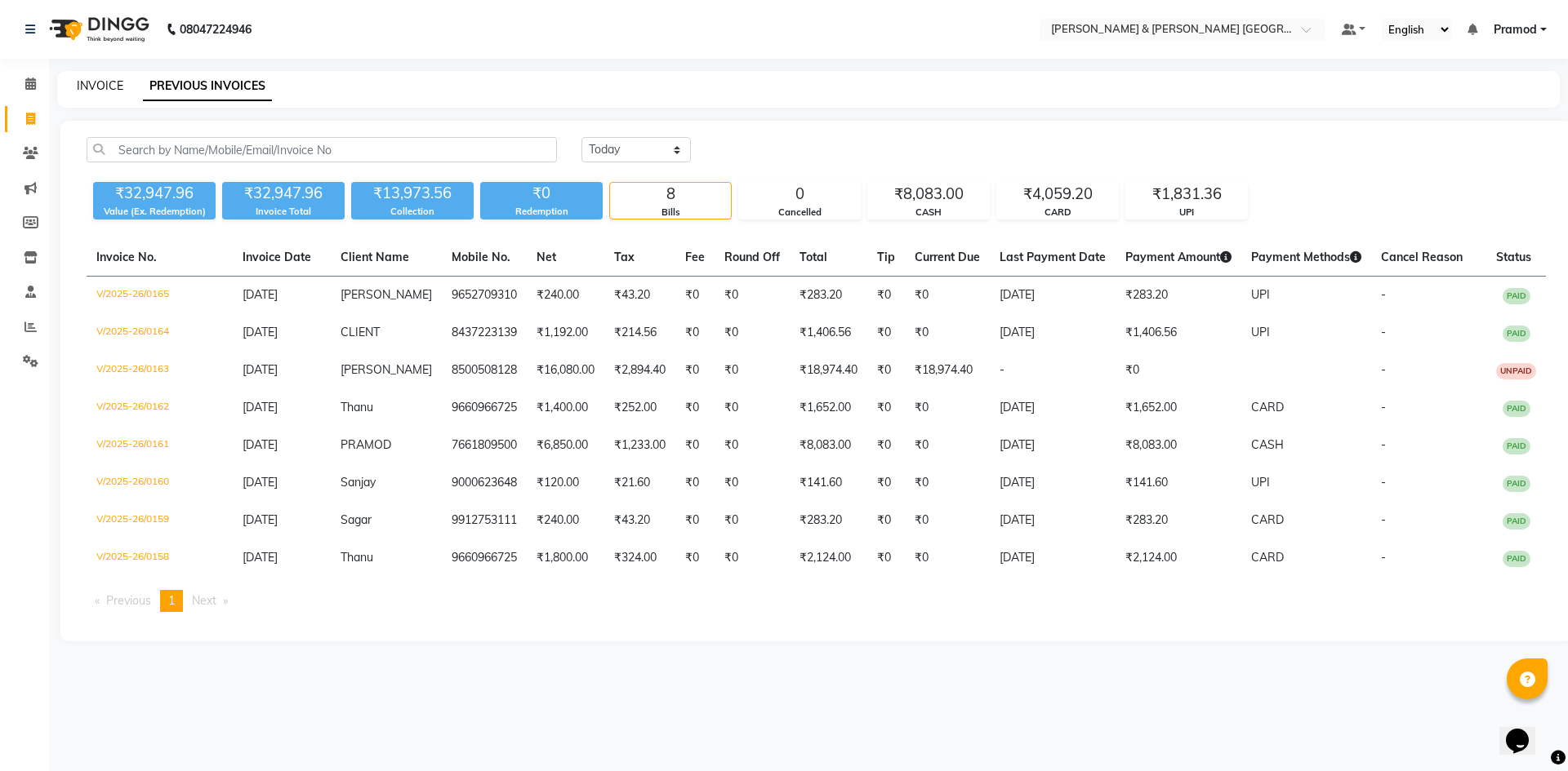
click at [110, 88] on link "INVOICE" at bounding box center [100, 86] width 46 height 15
select select "8717"
select select "service"
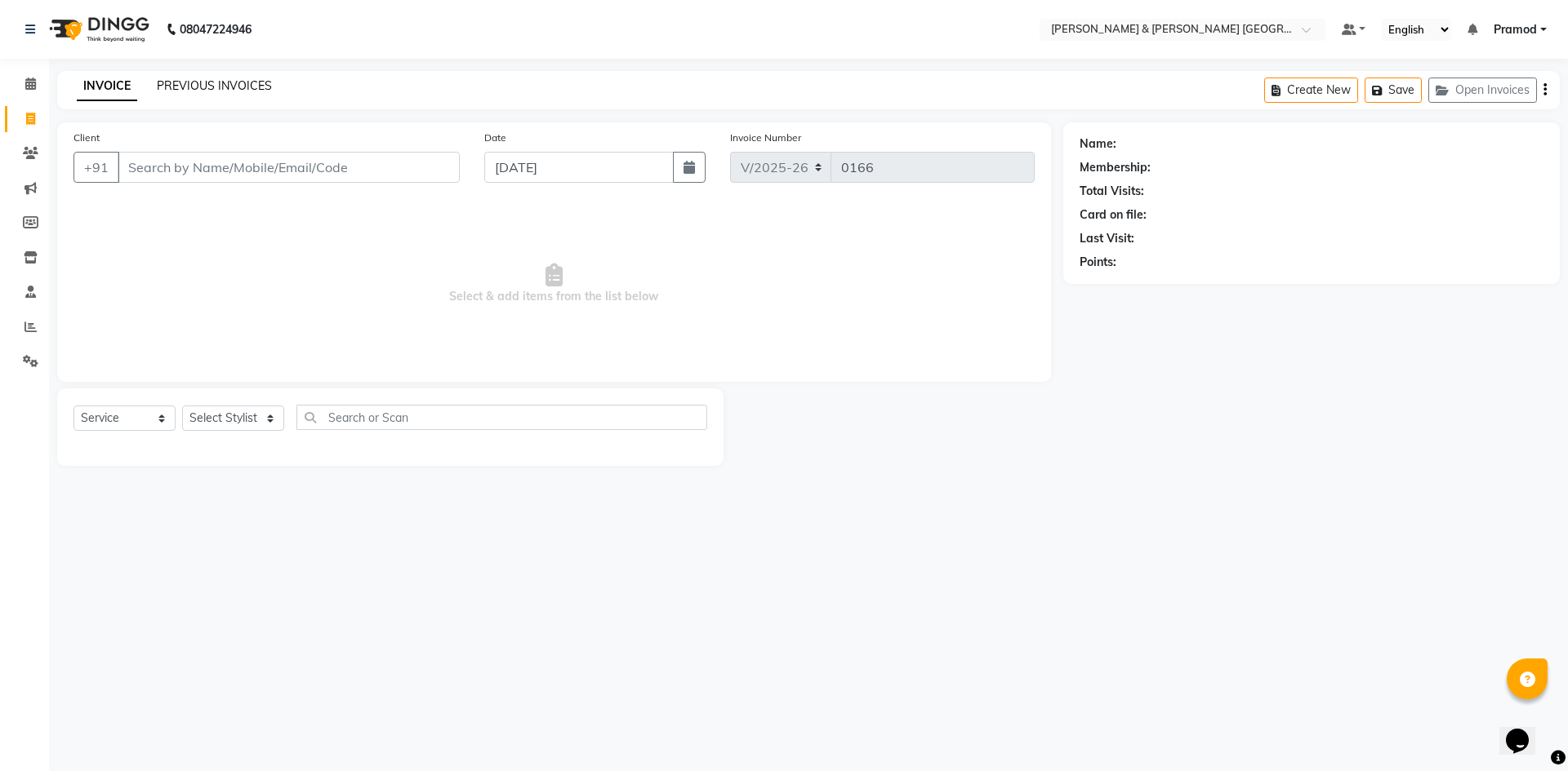
click at [245, 85] on link "PREVIOUS INVOICES" at bounding box center [214, 86] width 115 height 15
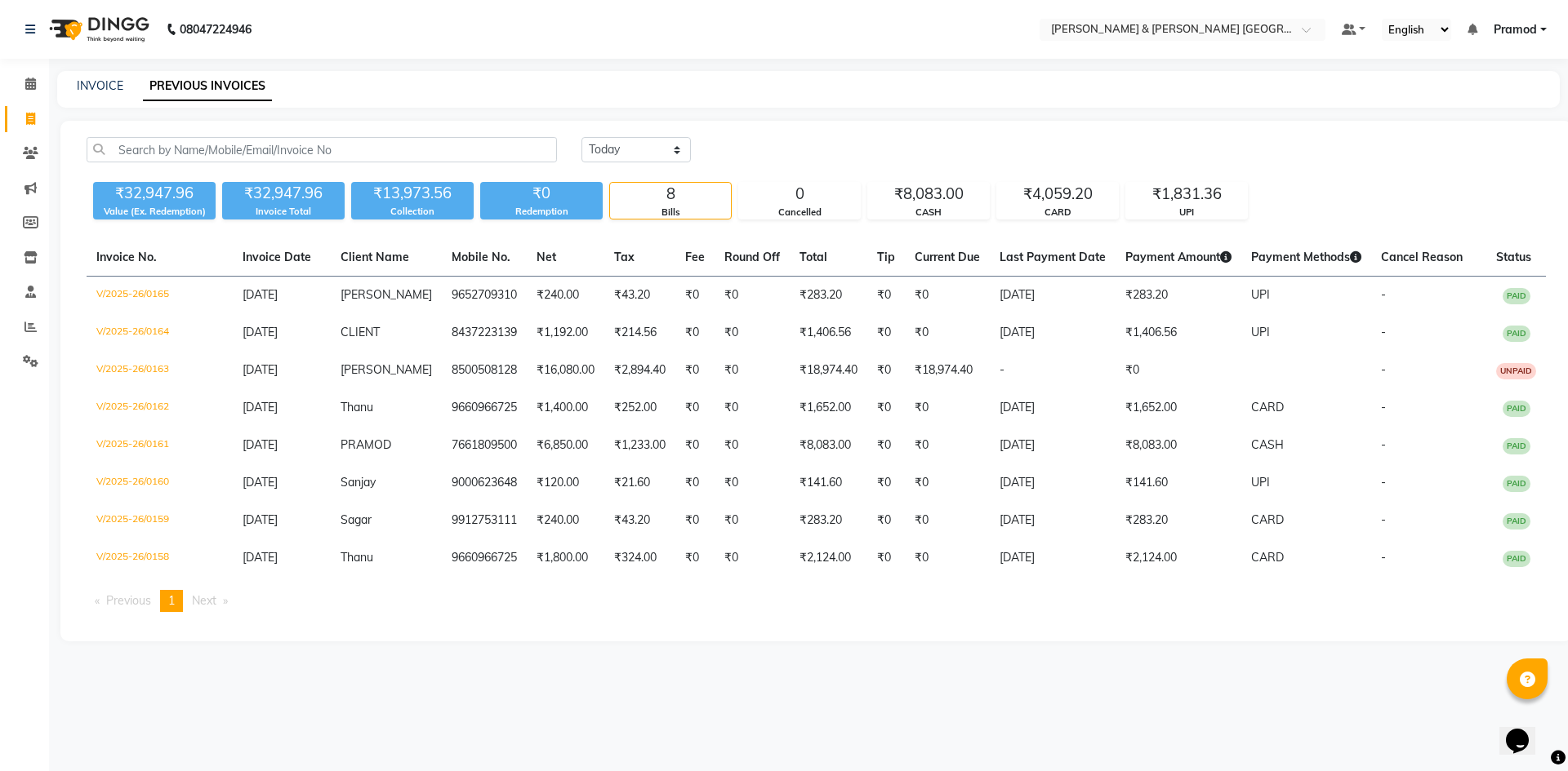
click at [174, 7] on p "08047224946" at bounding box center [210, 29] width 85 height 45
click at [117, 89] on link "INVOICE" at bounding box center [100, 86] width 46 height 15
select select "8717"
select select "service"
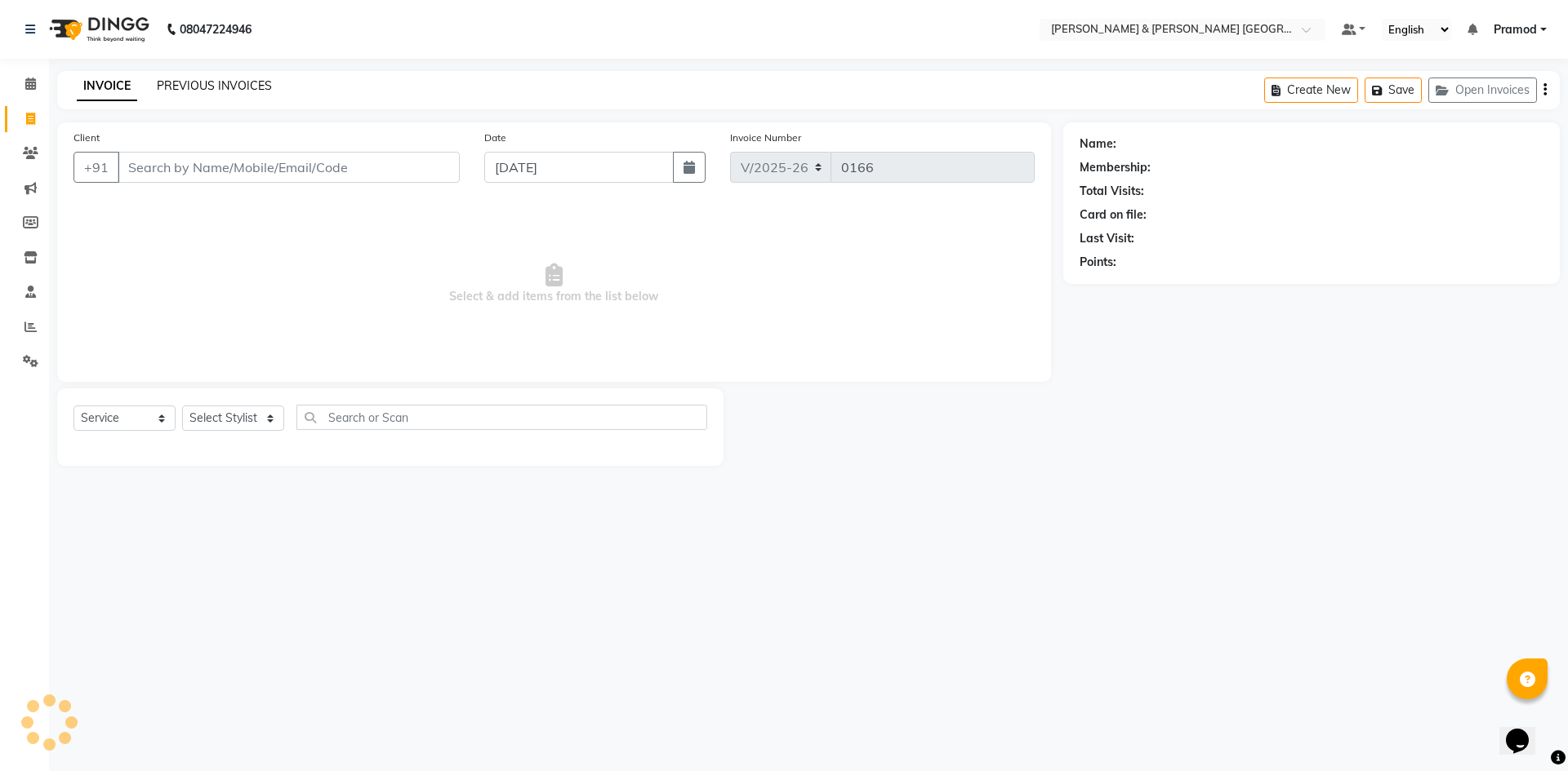
click at [207, 88] on link "PREVIOUS INVOICES" at bounding box center [214, 86] width 115 height 15
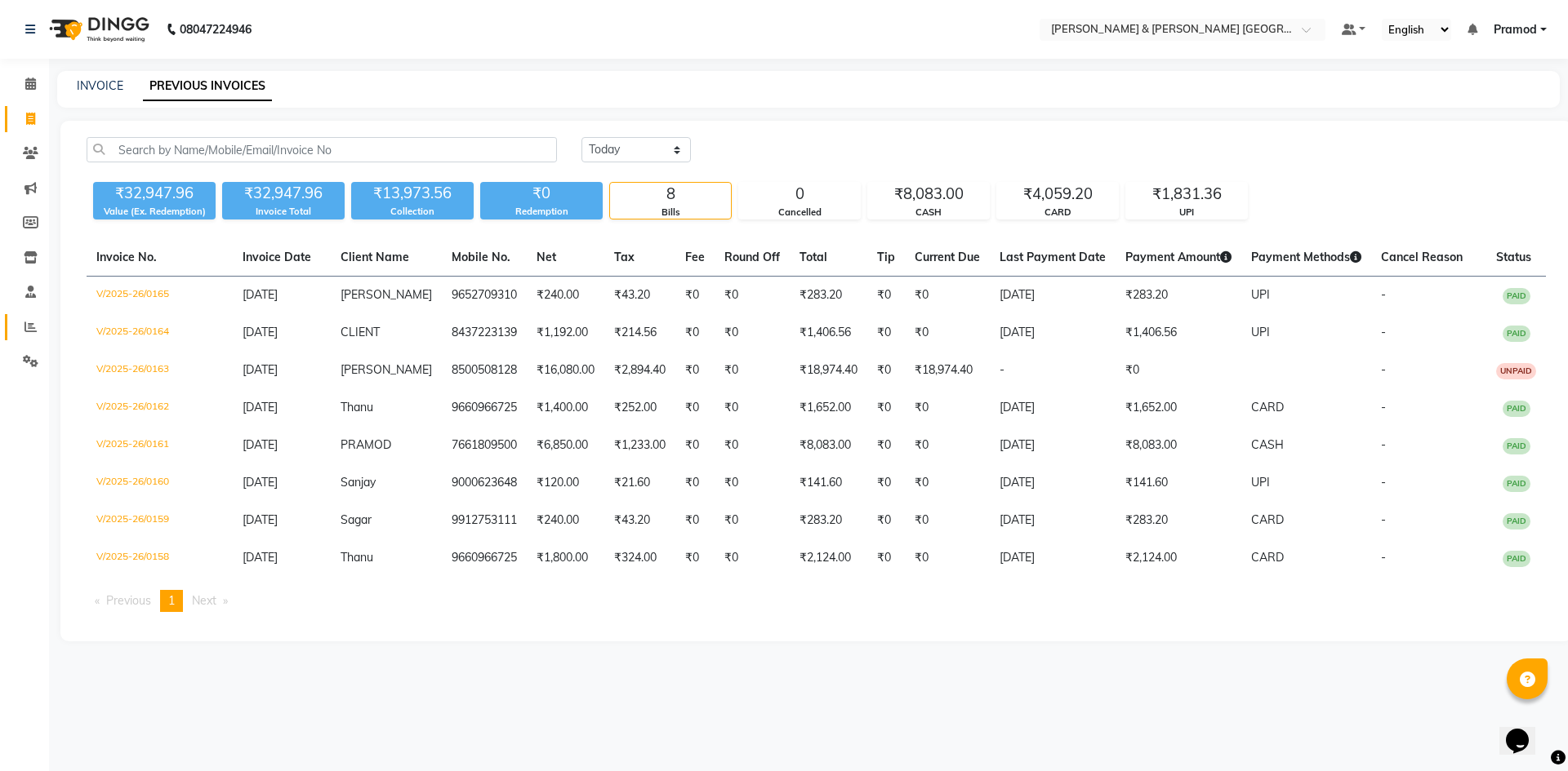
drag, startPoint x: 33, startPoint y: 310, endPoint x: 28, endPoint y: 326, distance: 16.8
click at [33, 310] on li "Reports" at bounding box center [24, 328] width 49 height 35
click at [30, 321] on icon at bounding box center [30, 326] width 12 height 12
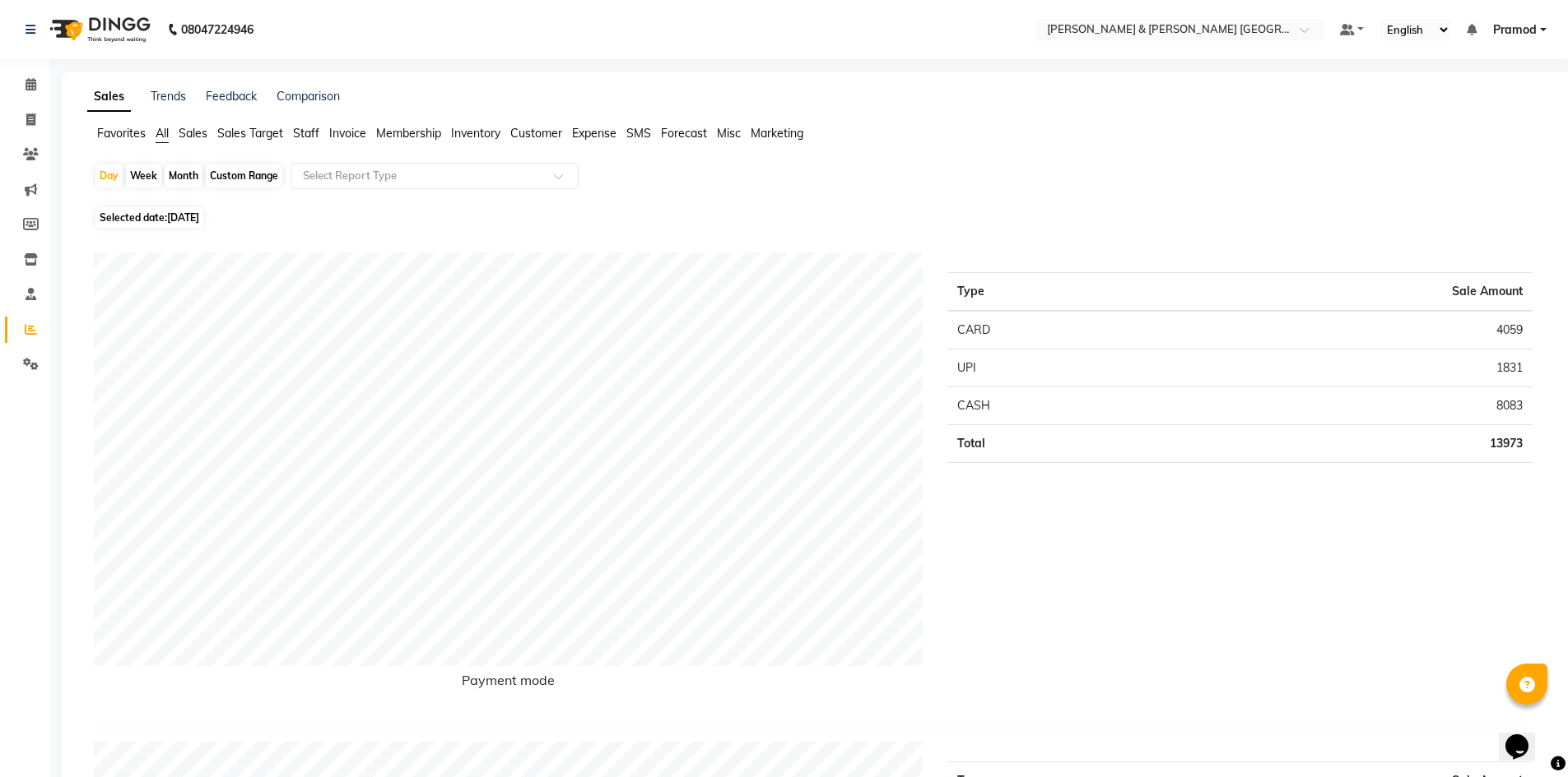
click at [298, 100] on link "Comparison" at bounding box center [308, 96] width 64 height 15
select select "single_date"
select select "single_date_dash"
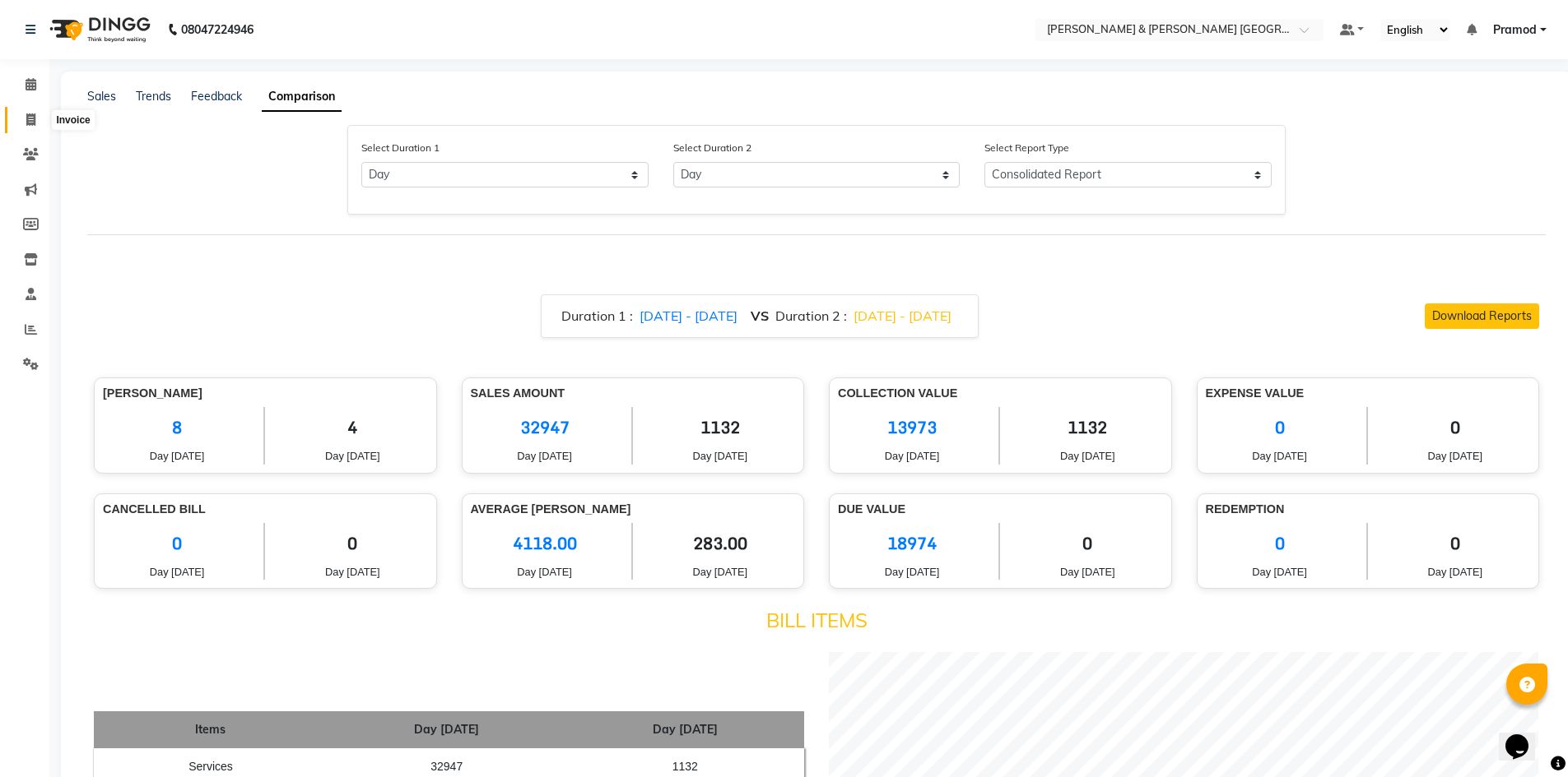
click at [31, 127] on span at bounding box center [31, 120] width 29 height 19
select select "service"
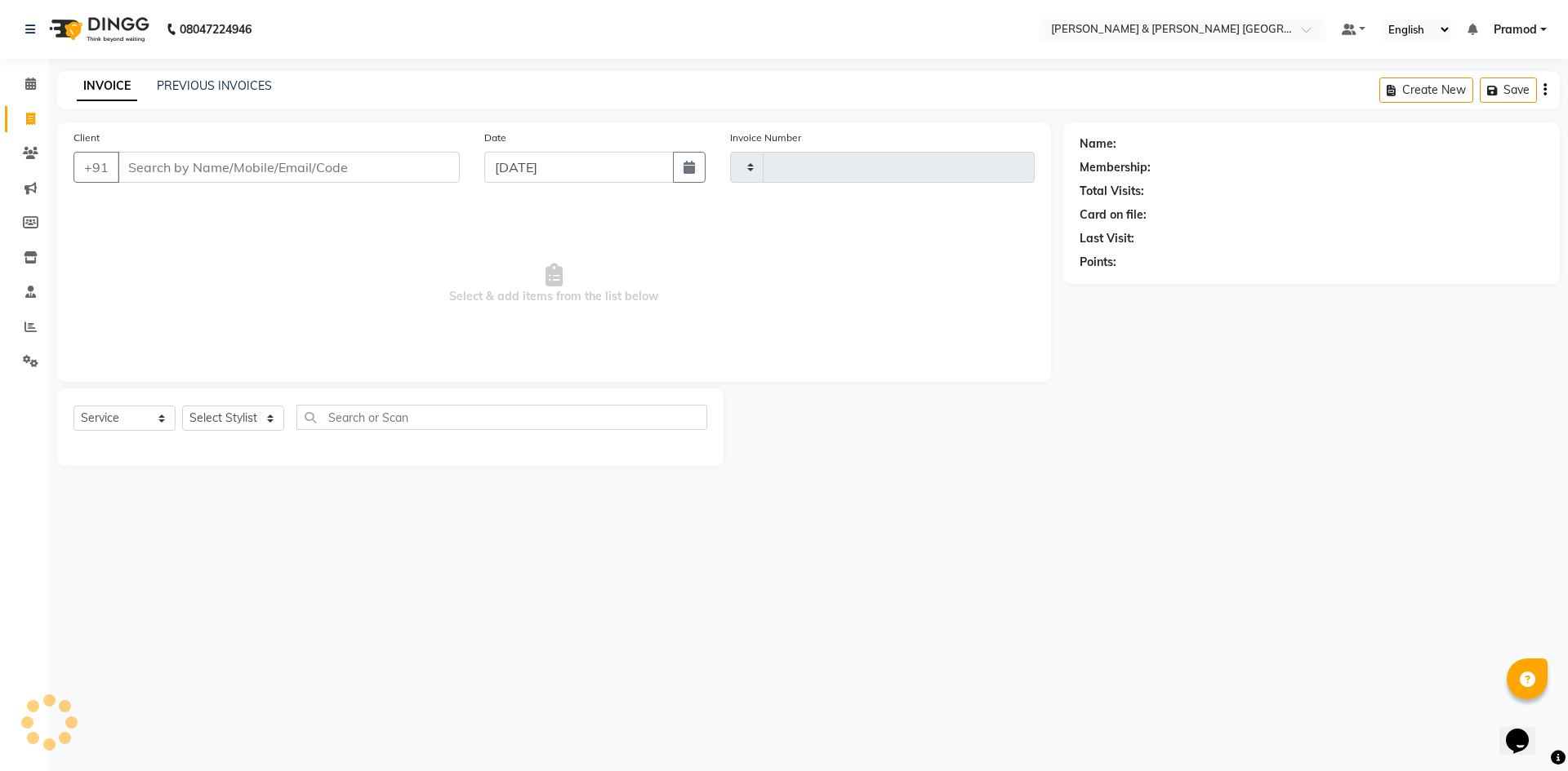
type input "0166"
select select "8717"
